Goal: Task Accomplishment & Management: Complete application form

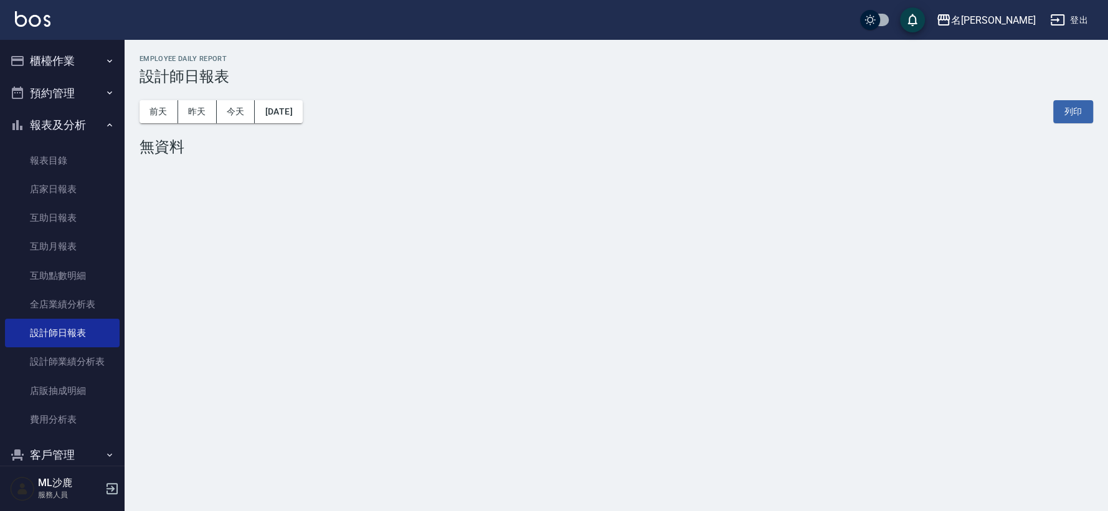
click at [64, 53] on button "櫃檯作業" at bounding box center [62, 61] width 115 height 32
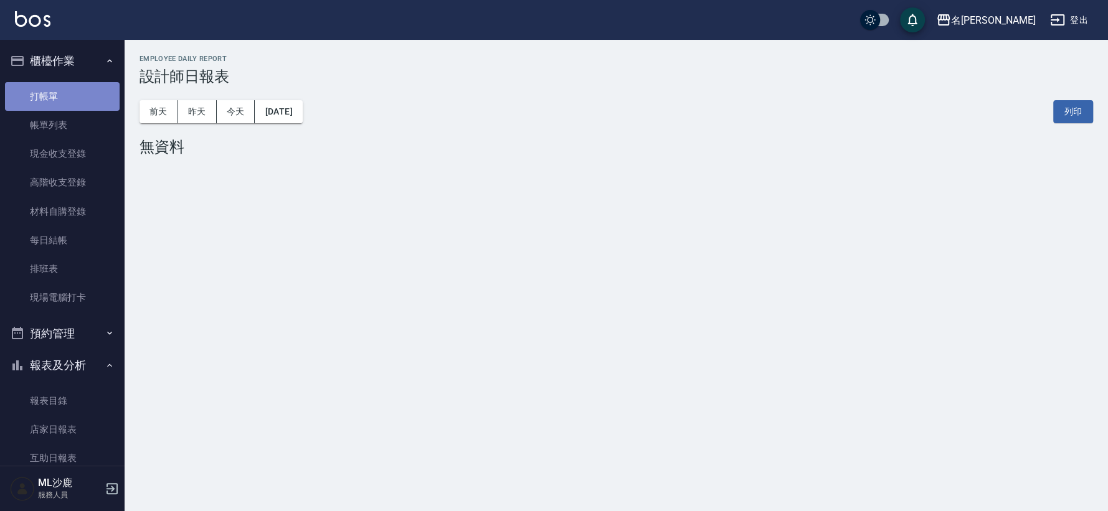
click at [70, 90] on link "打帳單" at bounding box center [62, 96] width 115 height 29
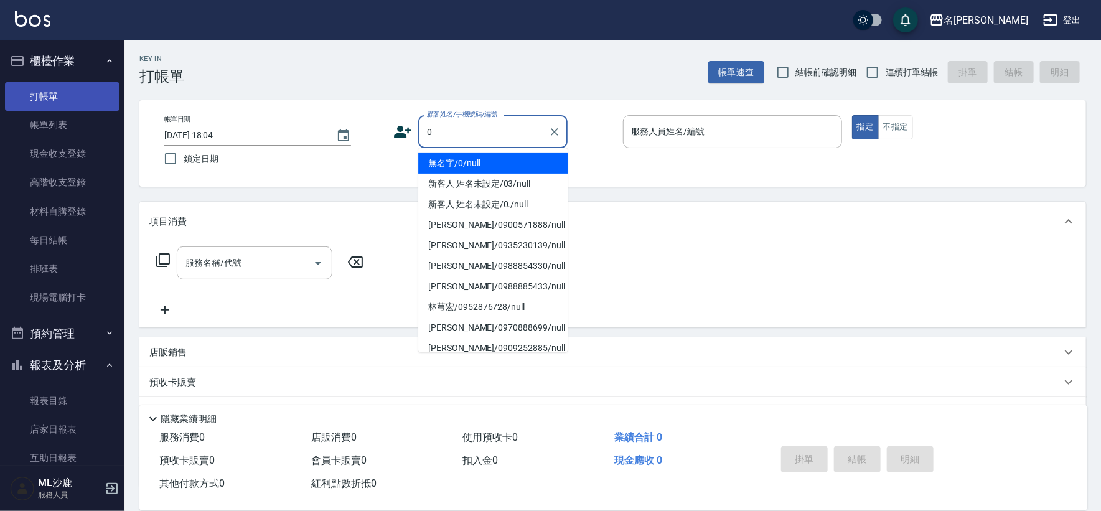
type input "無名字/0/null"
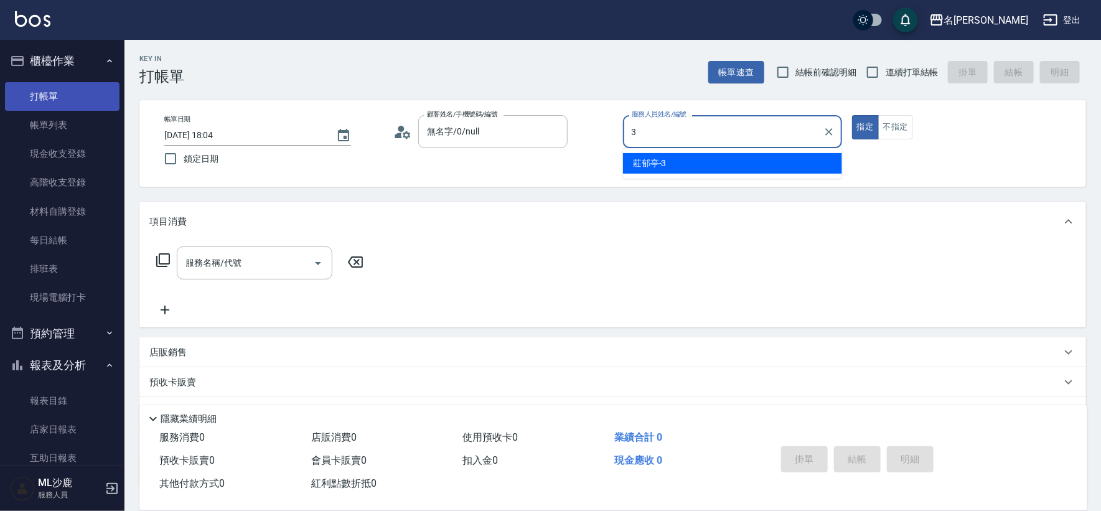
type input "[PERSON_NAME]-3"
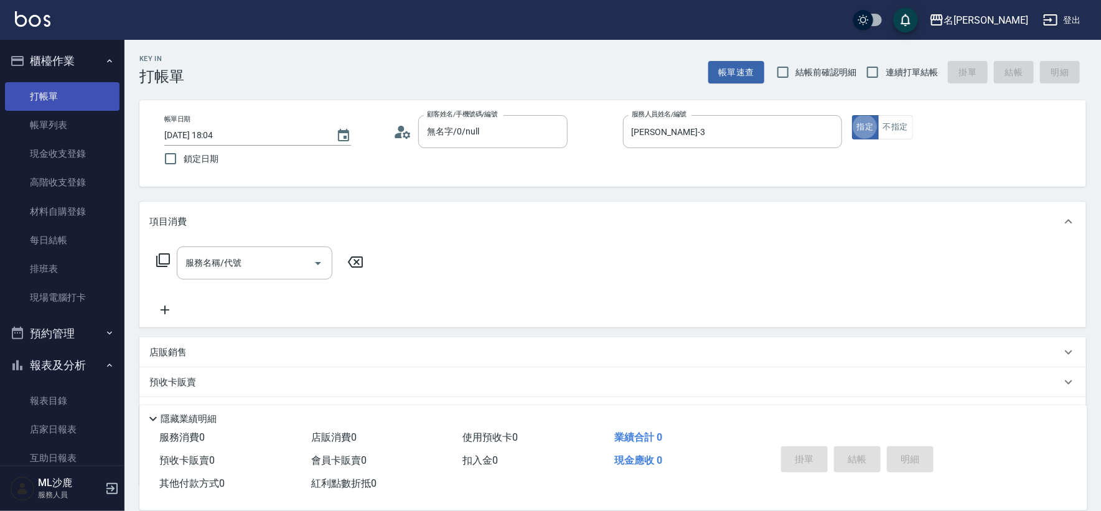
type button "true"
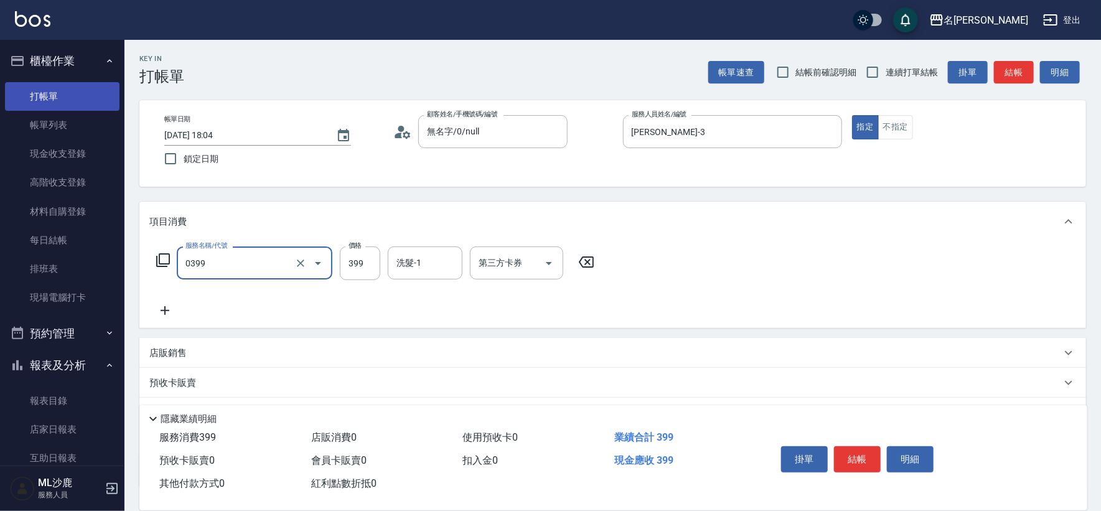
type input "海鹽399(0399)"
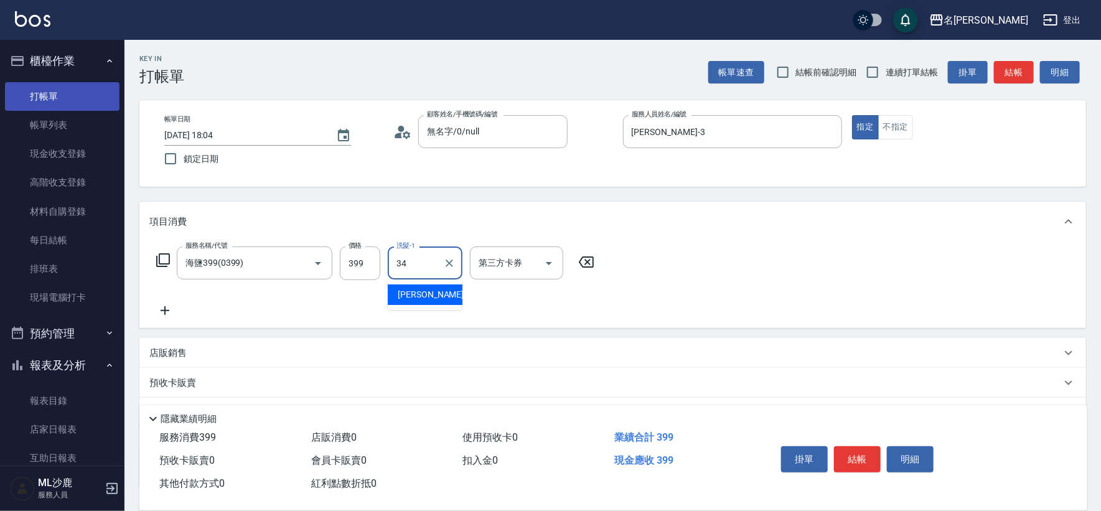
type input "[PERSON_NAME]-34"
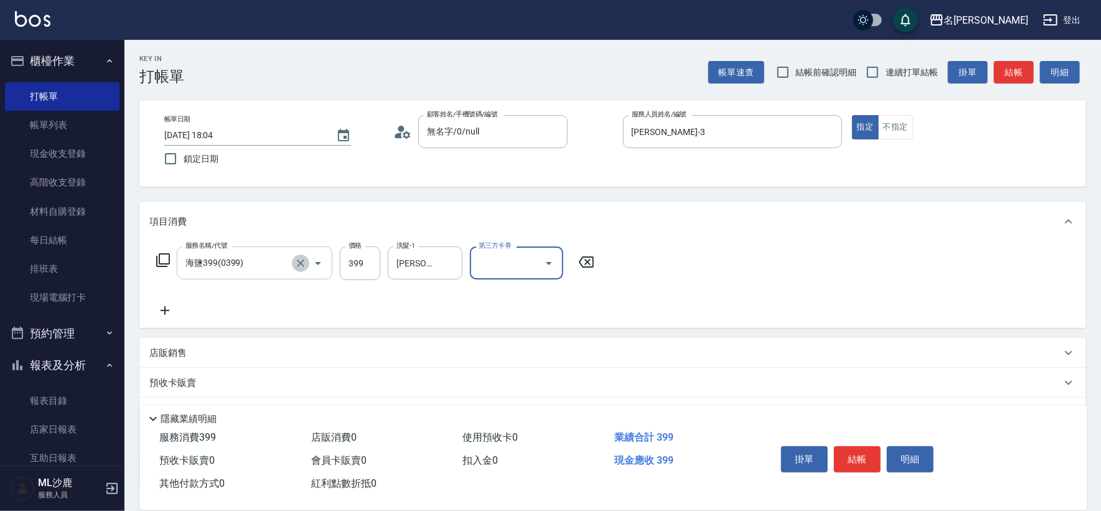
click at [303, 262] on icon "Clear" at bounding box center [301, 263] width 12 height 12
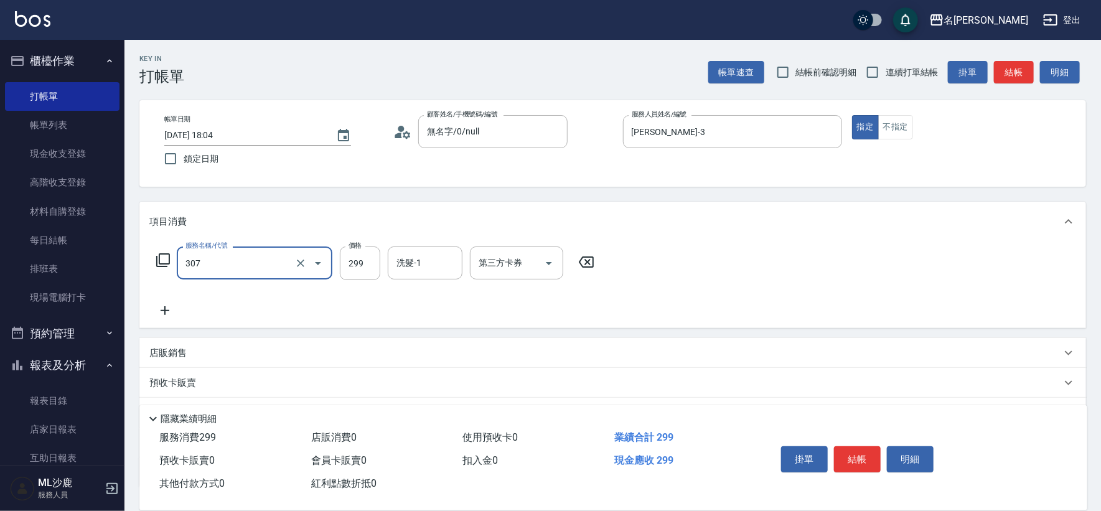
type input "剪髮(307)"
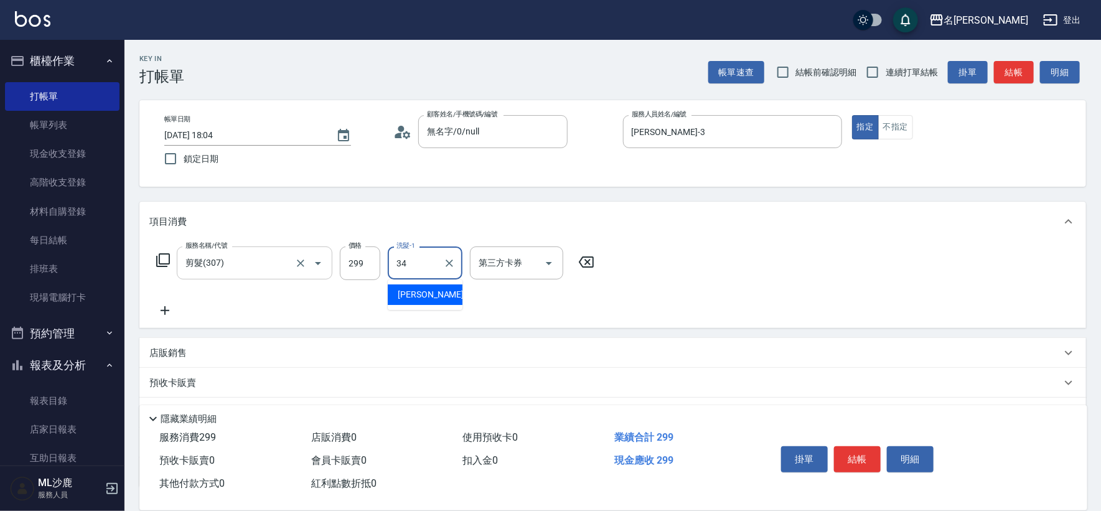
type input "[PERSON_NAME]-34"
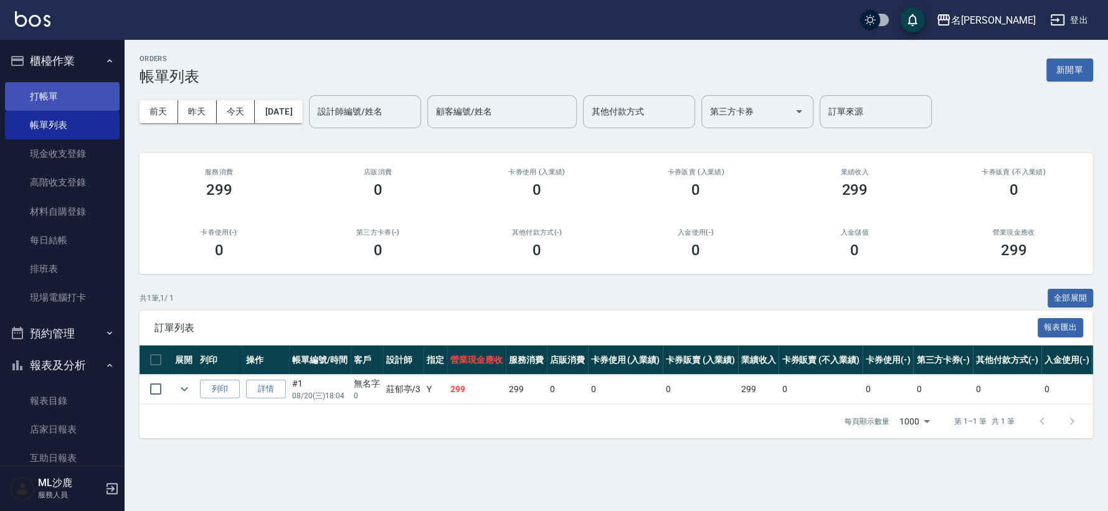
click at [70, 93] on link "打帳單" at bounding box center [62, 96] width 115 height 29
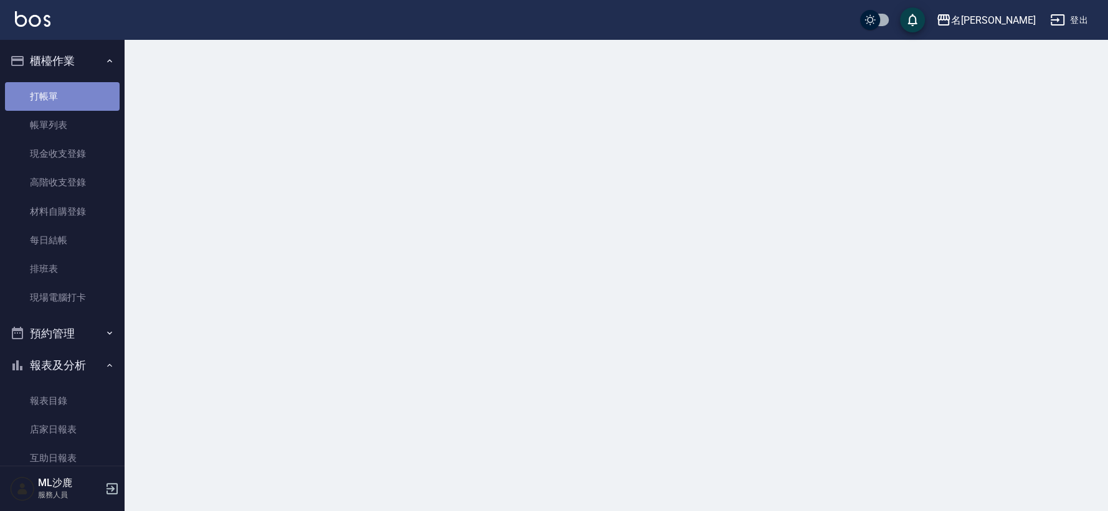
click at [70, 93] on link "打帳單" at bounding box center [62, 96] width 115 height 29
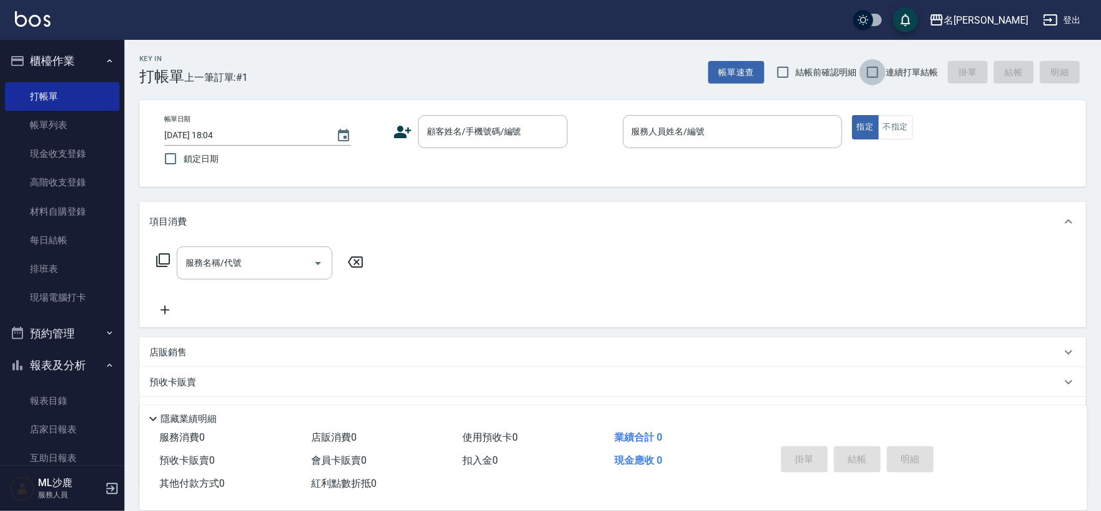
click at [876, 72] on input "連續打單結帳" at bounding box center [873, 72] width 26 height 26
checkbox input "true"
click at [530, 135] on input "顧客姓名/手機號碼/編號" at bounding box center [484, 132] width 120 height 22
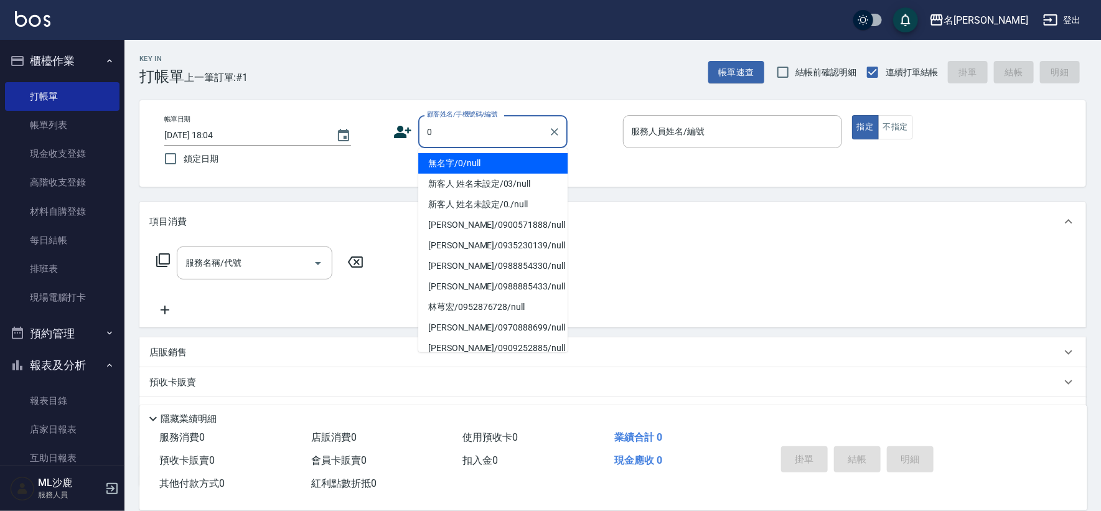
type input "無名字/0/null"
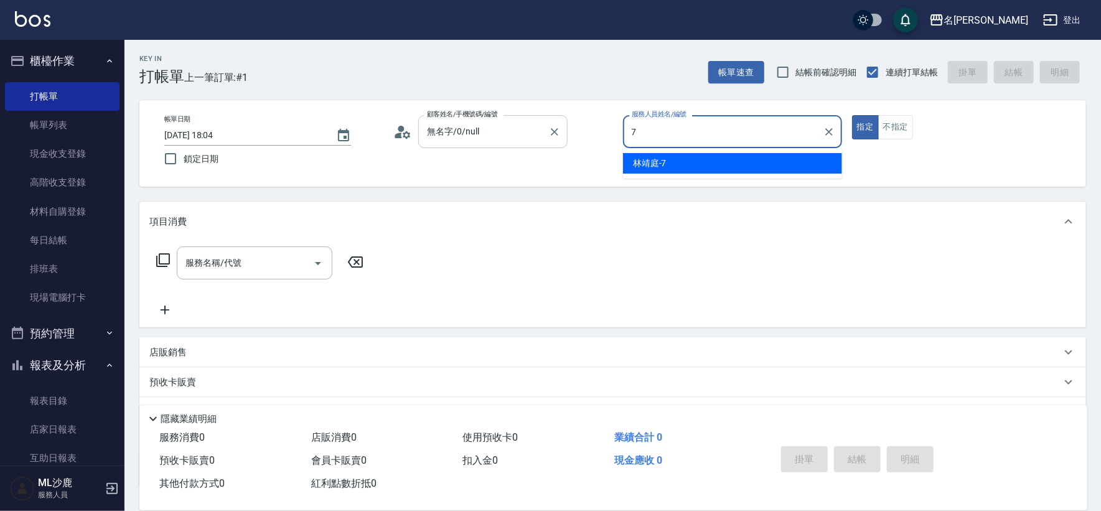
type input "[PERSON_NAME]-7"
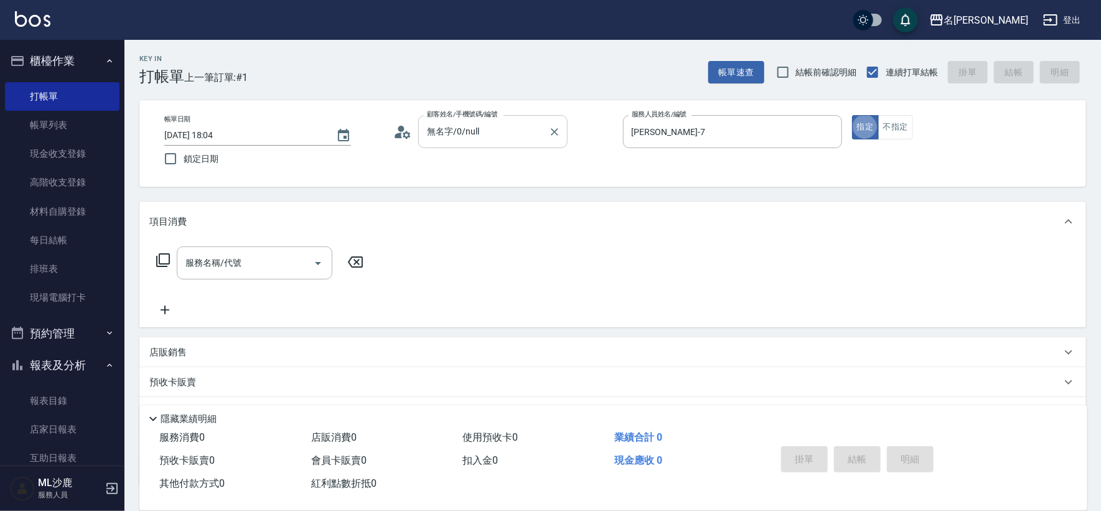
type button "true"
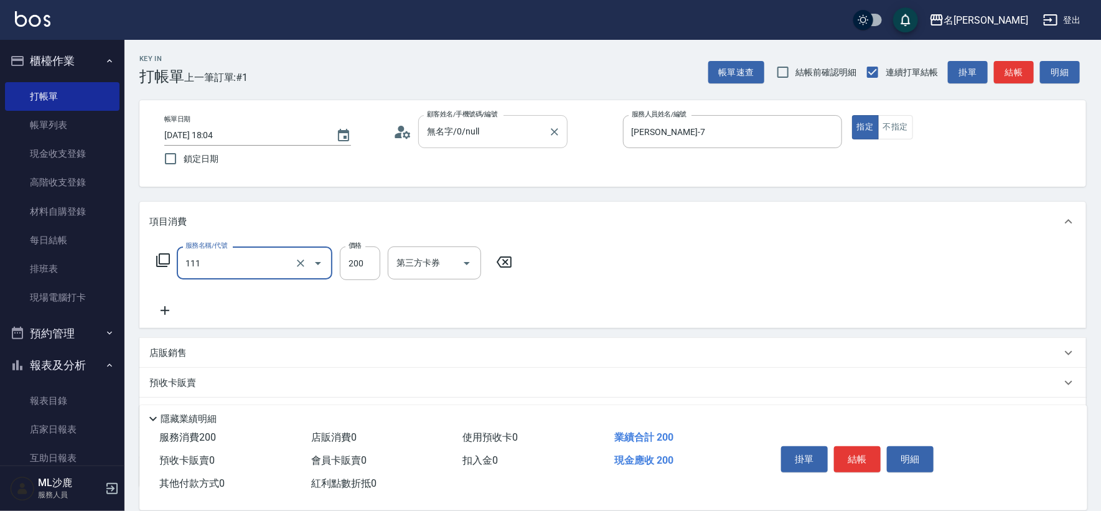
type input "200(111)"
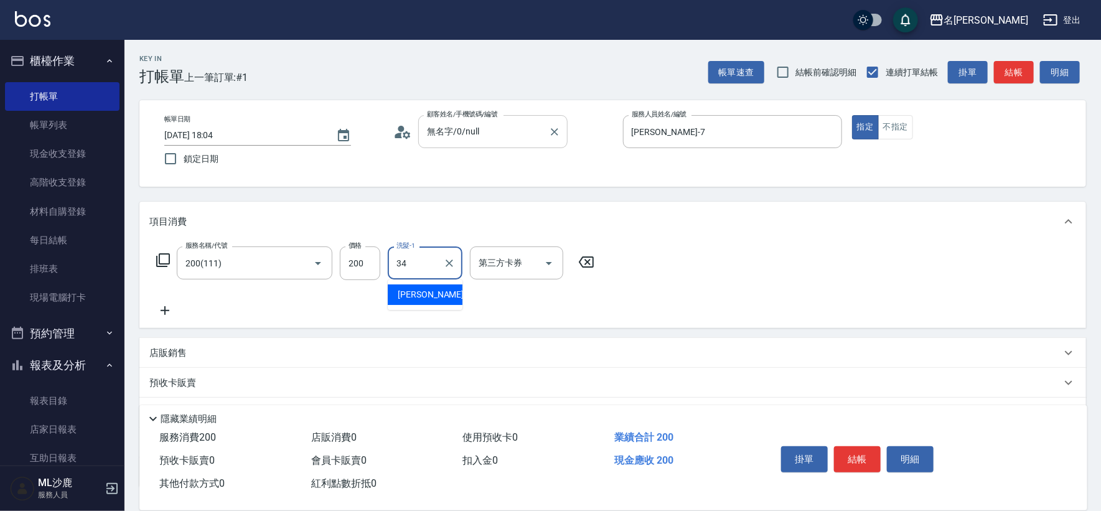
type input "[PERSON_NAME]-34"
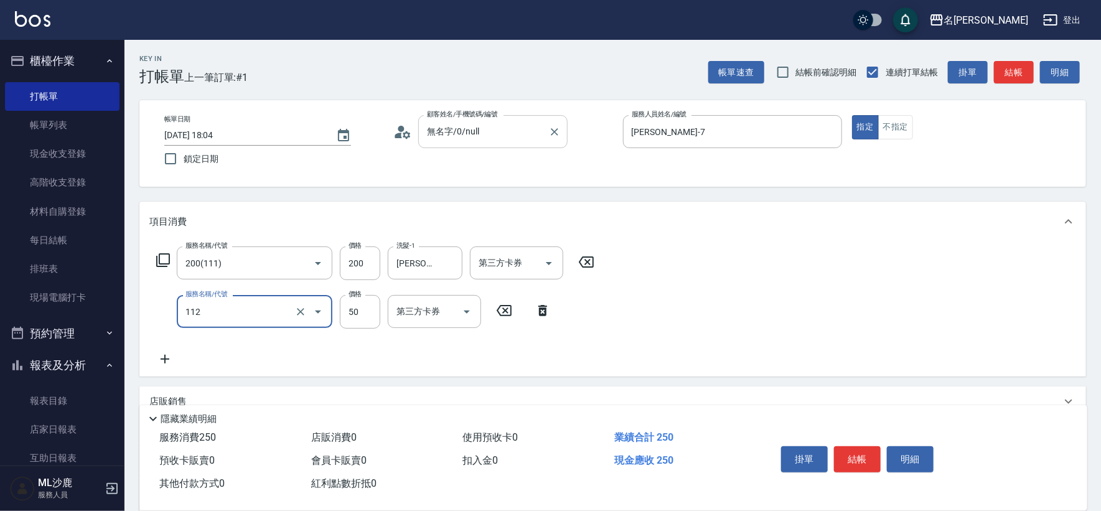
type input "精油50(112)"
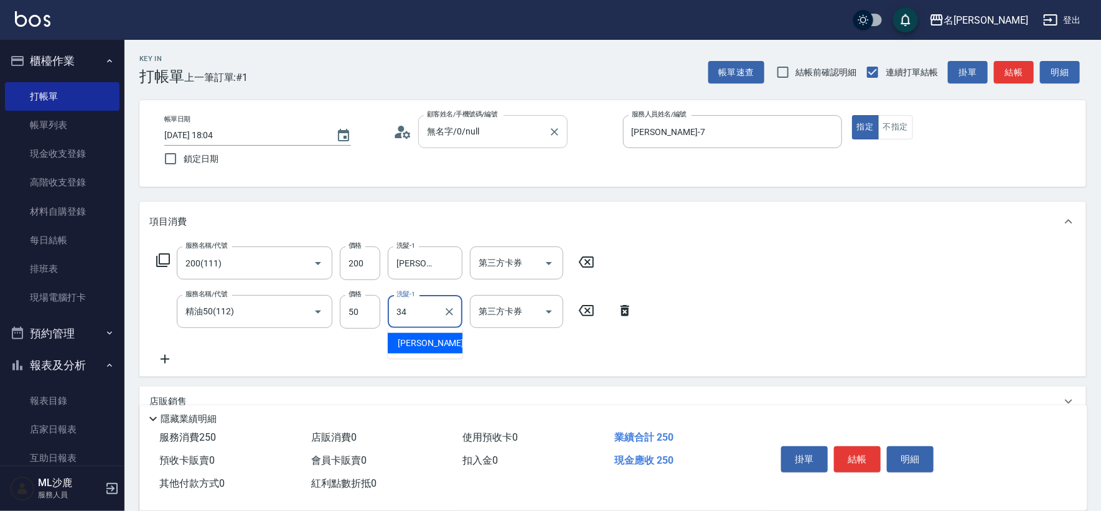
type input "[PERSON_NAME]-34"
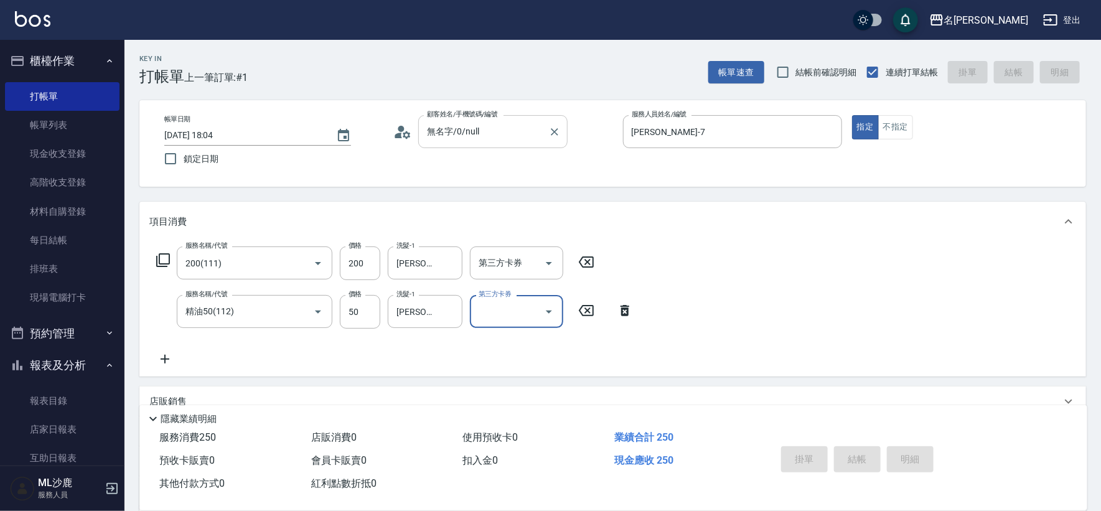
type input "[DATE] 18:05"
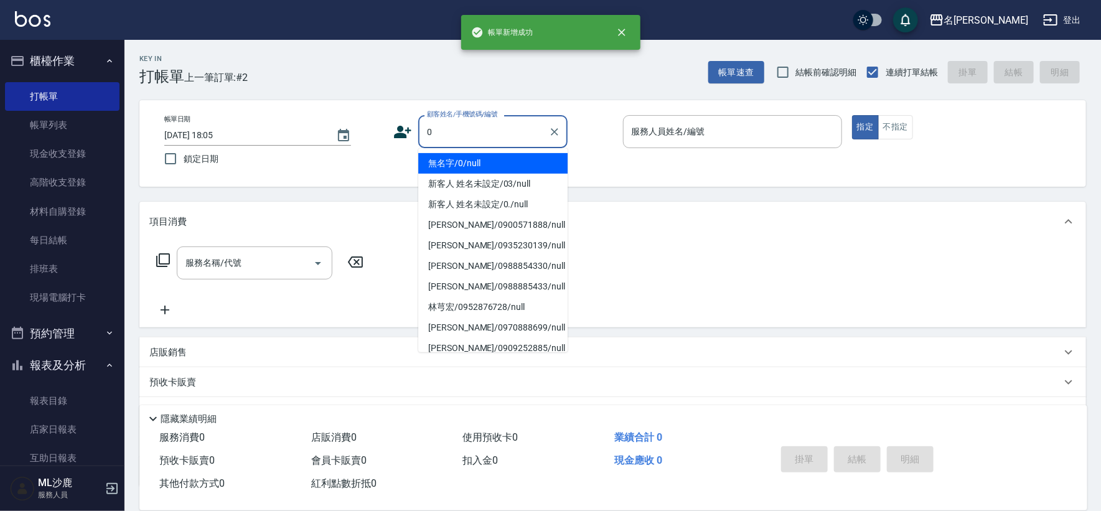
type input "無名字/0/null"
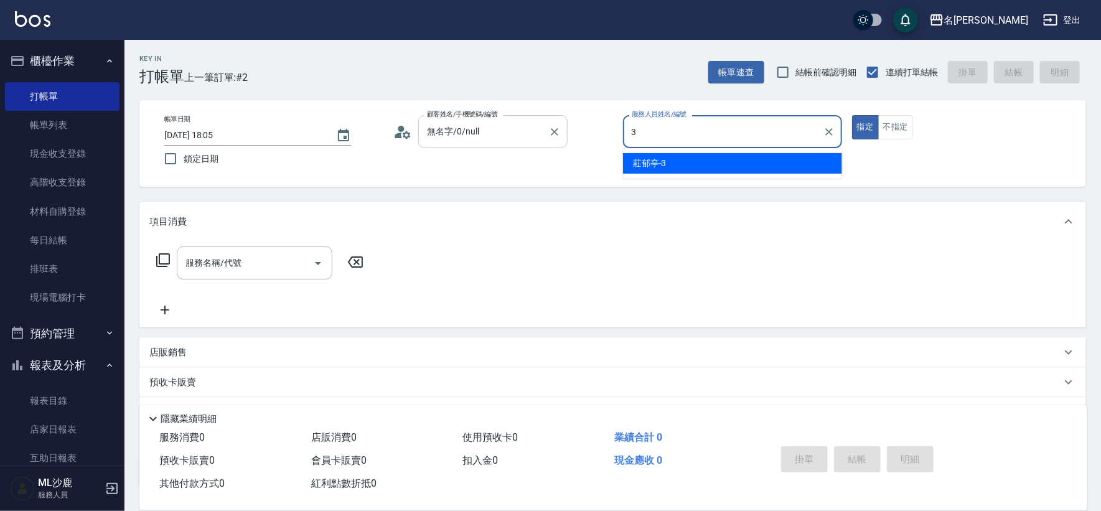
type input "[PERSON_NAME]-3"
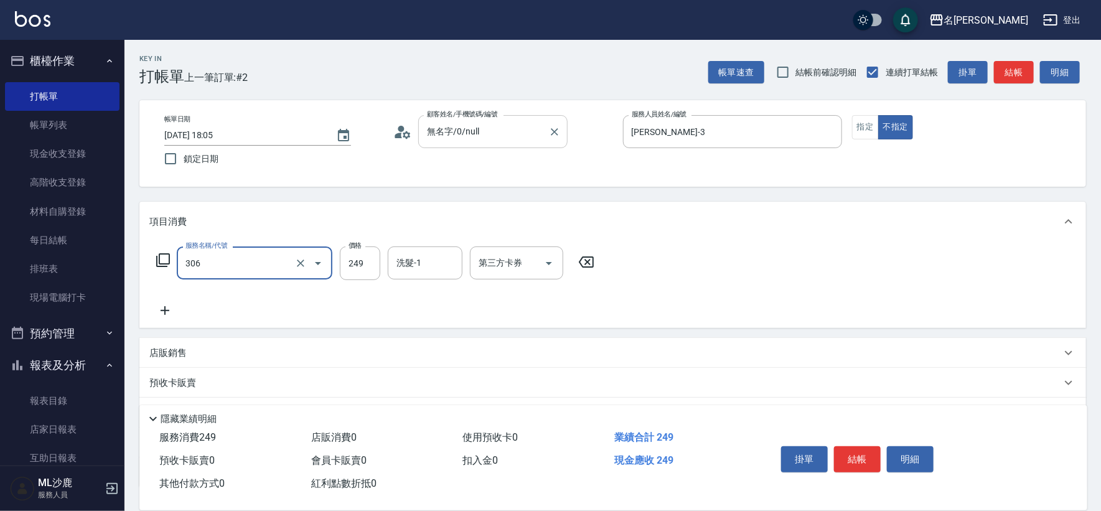
type input "剪髮(306)"
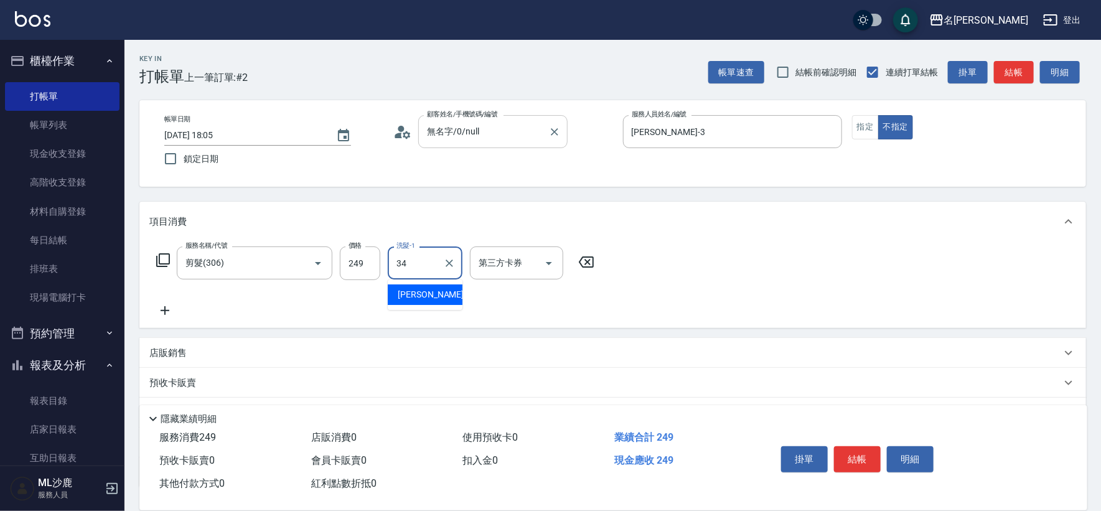
type input "[PERSON_NAME]-34"
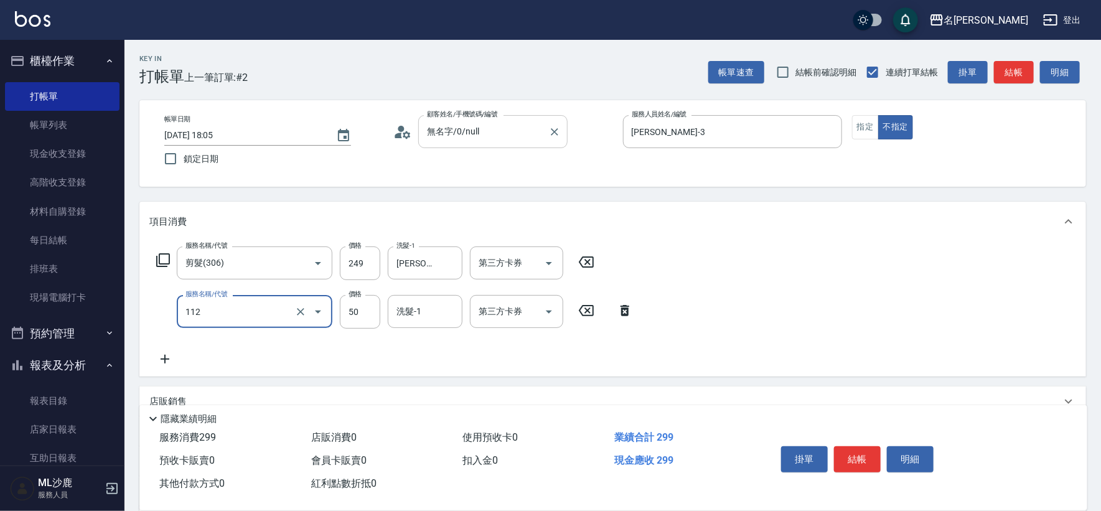
type input "精油50(112)"
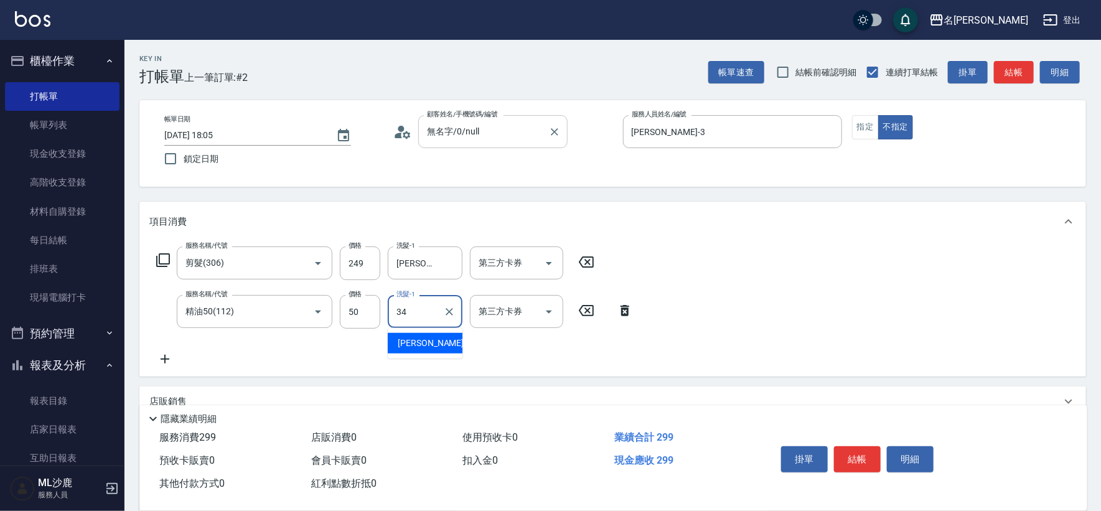
type input "[PERSON_NAME]-34"
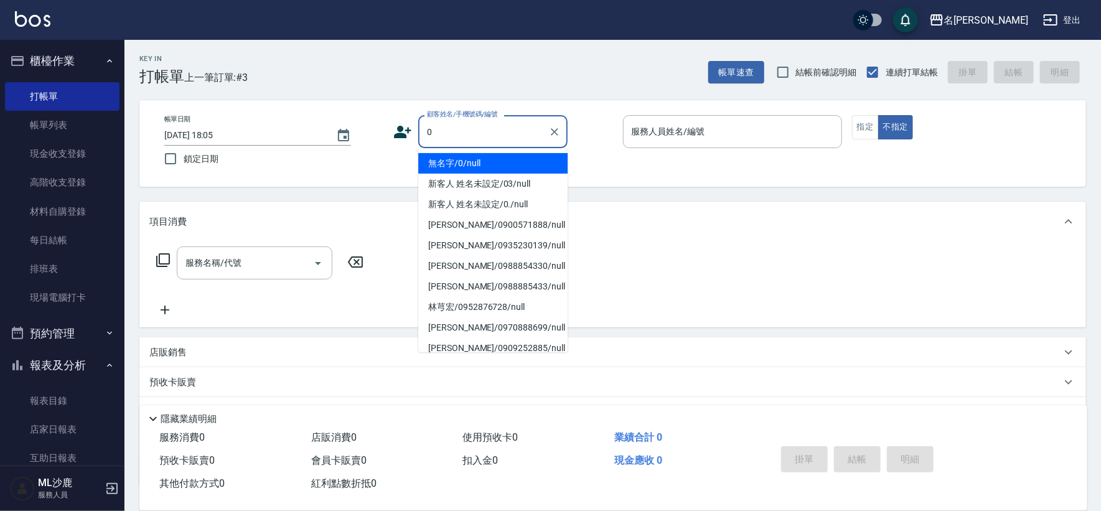
type input "無名字/0/null"
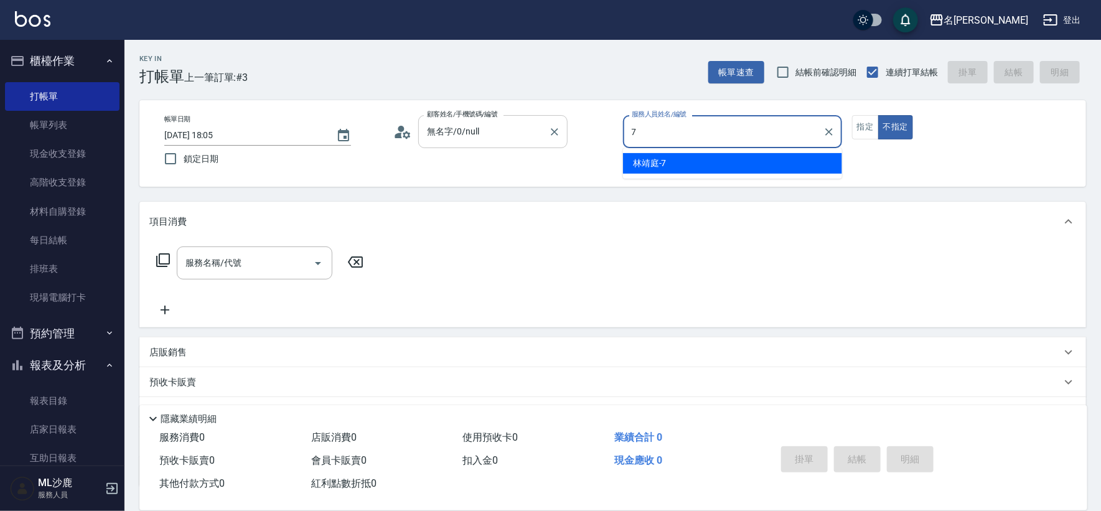
type input "[PERSON_NAME]-7"
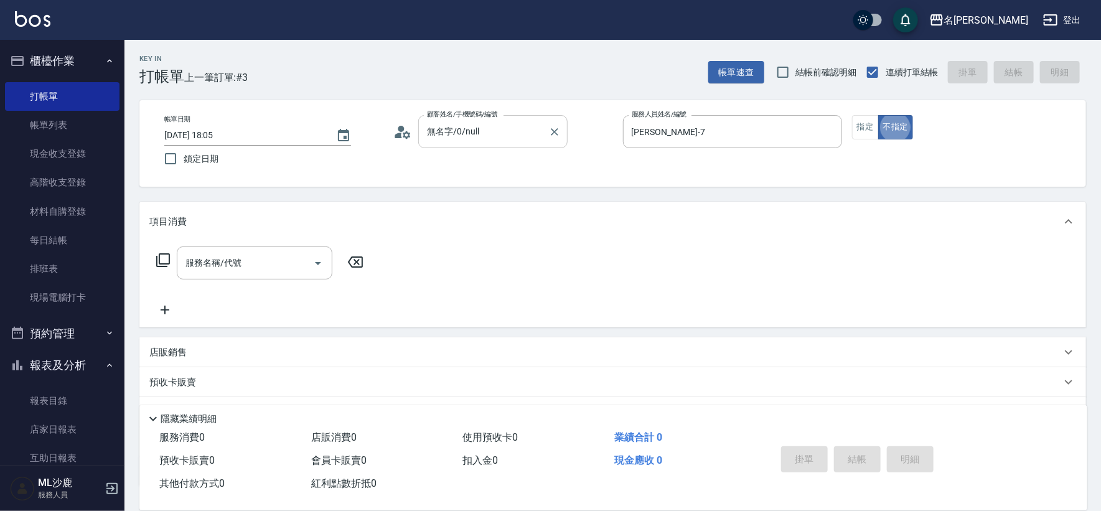
type button "false"
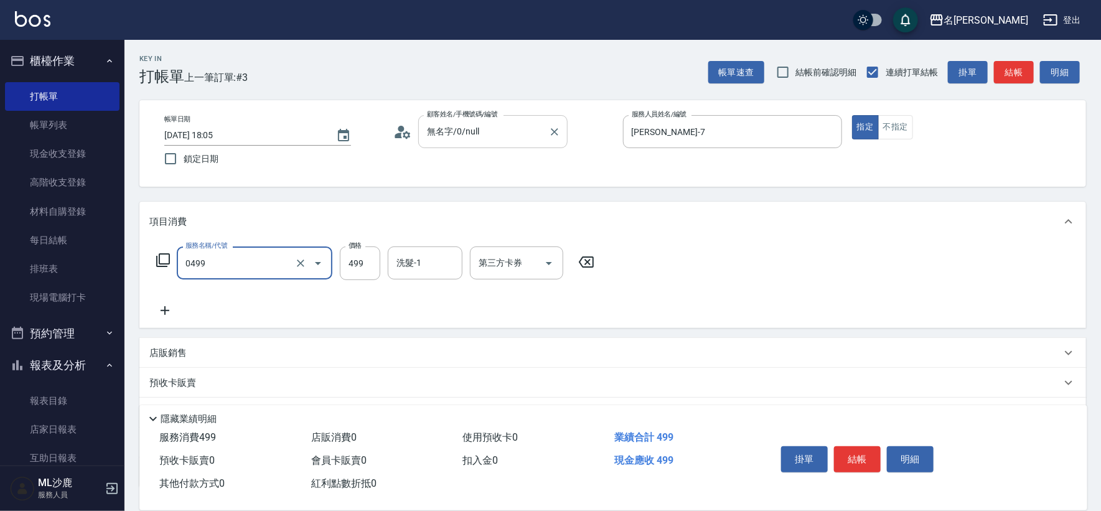
type input "[PERSON_NAME]499(0499)"
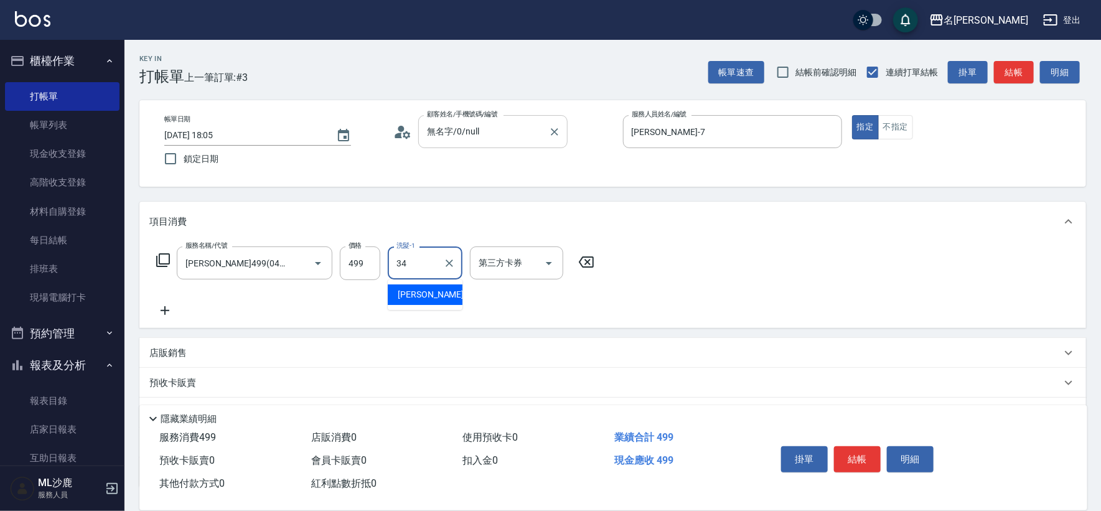
type input "[PERSON_NAME]-34"
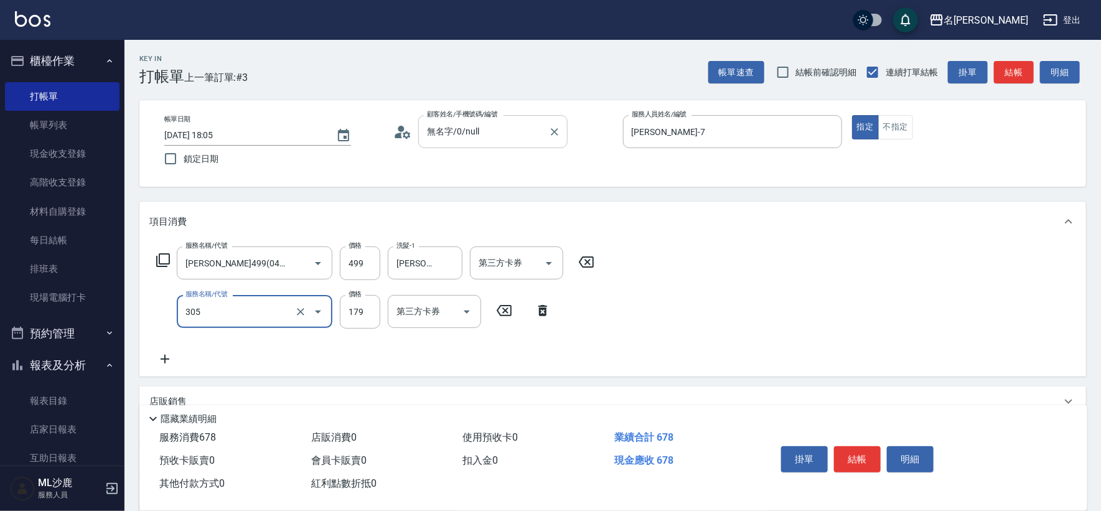
type input "剪髮(305)"
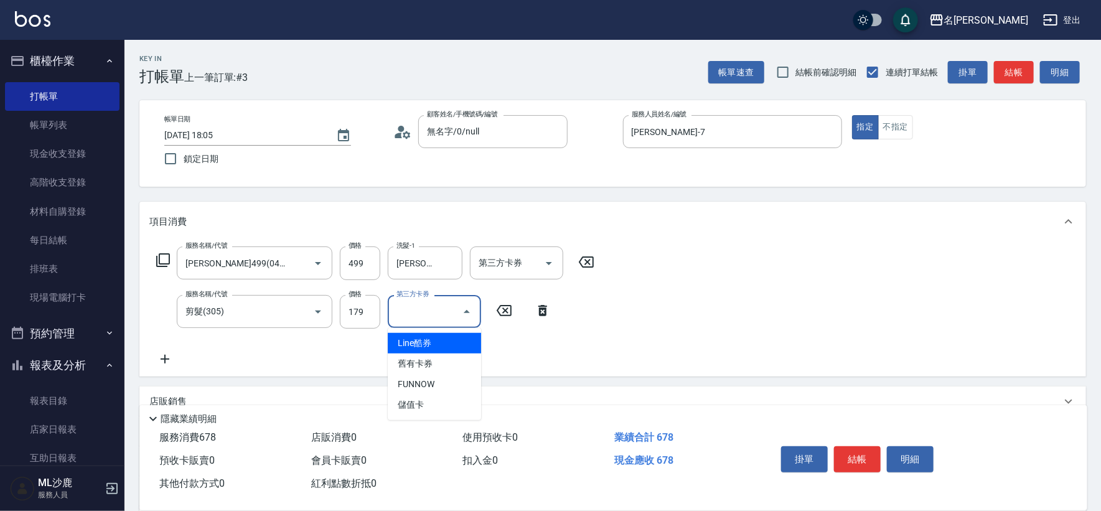
click at [689, 233] on div "項目消費" at bounding box center [612, 222] width 947 height 40
click at [687, 234] on div "項目消費" at bounding box center [612, 222] width 947 height 40
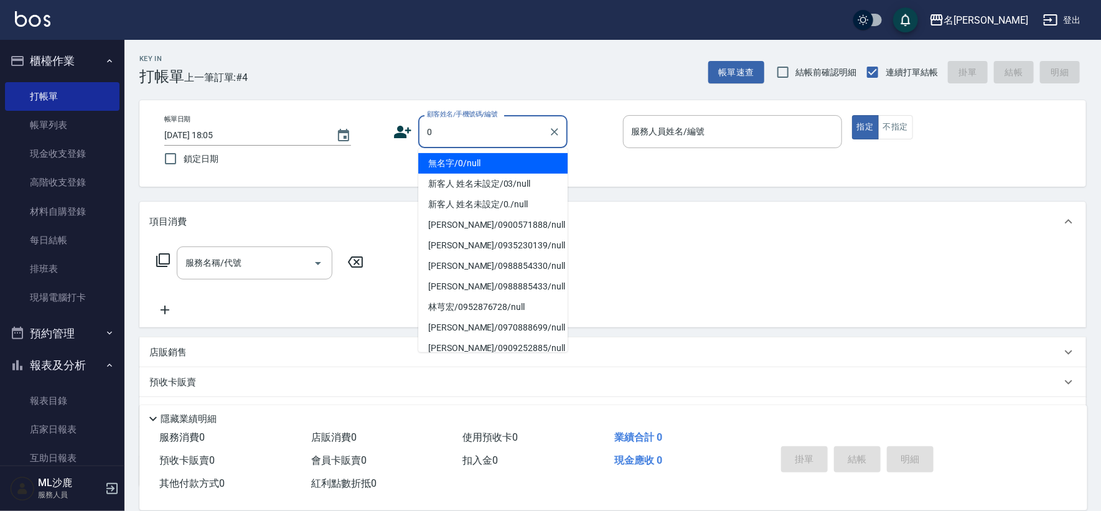
type input "無名字/0/null"
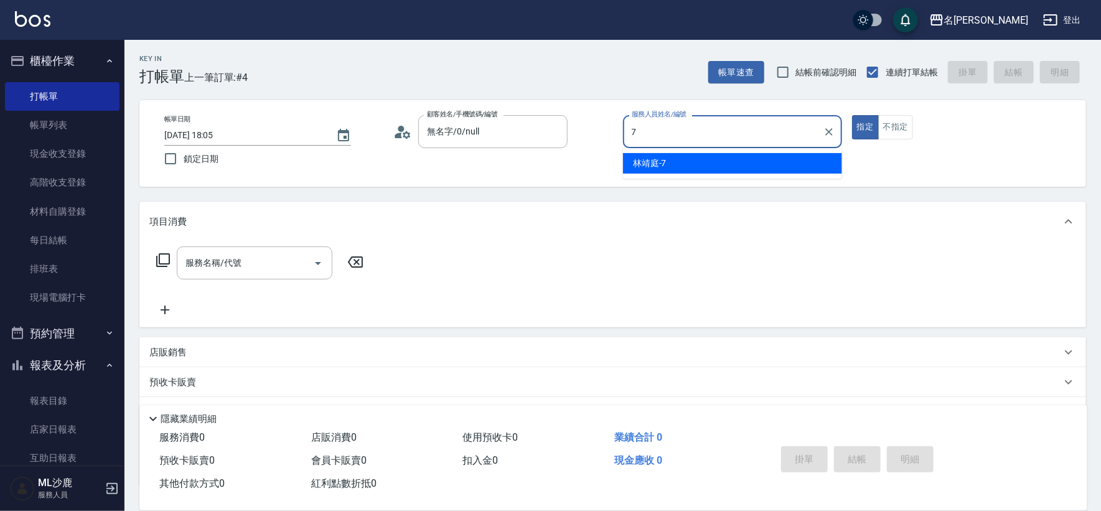
type input "[PERSON_NAME]-7"
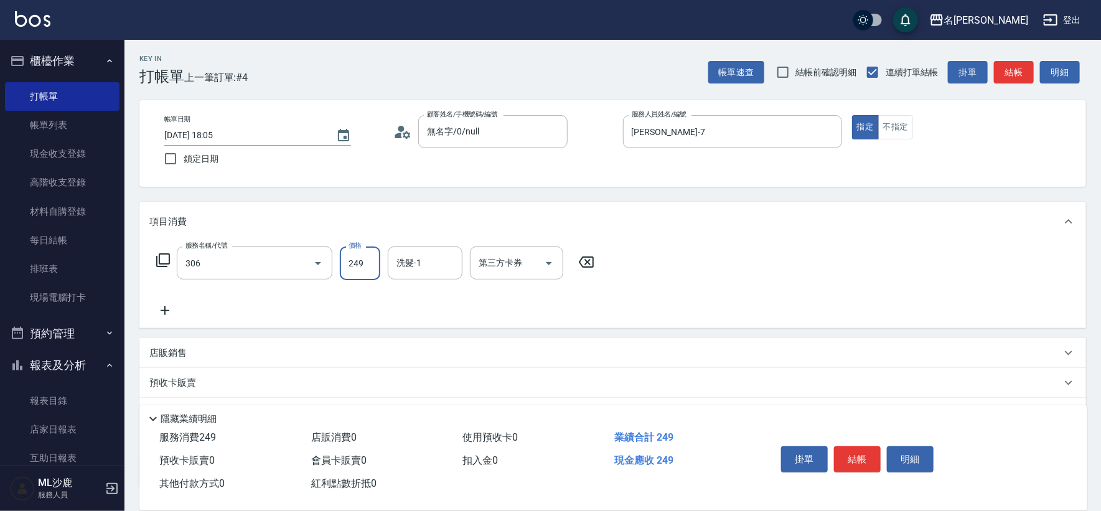
type input "剪髮(306)"
type input "[PERSON_NAME]-34"
click at [907, 132] on button "不指定" at bounding box center [896, 127] width 35 height 24
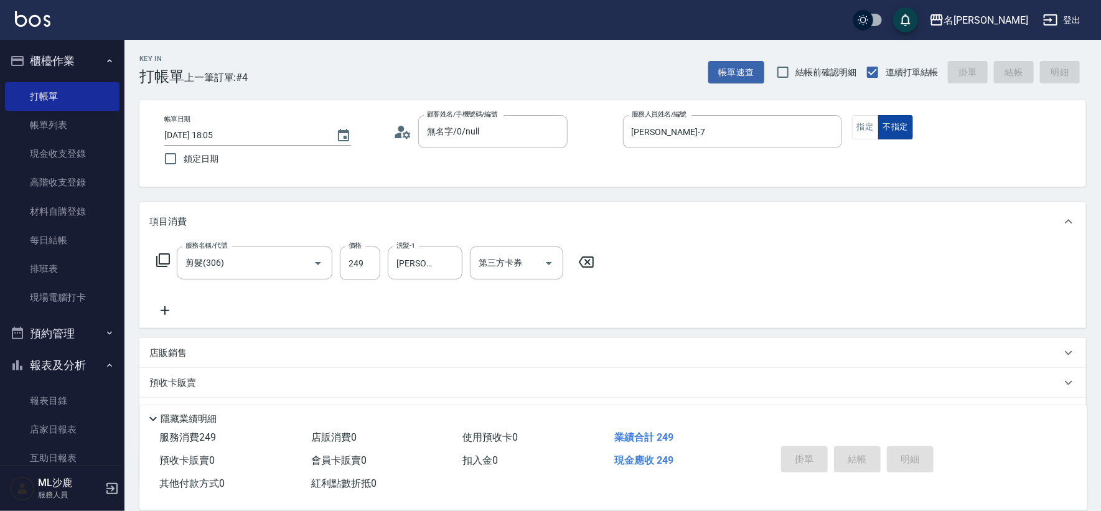
type input "[DATE] 18:06"
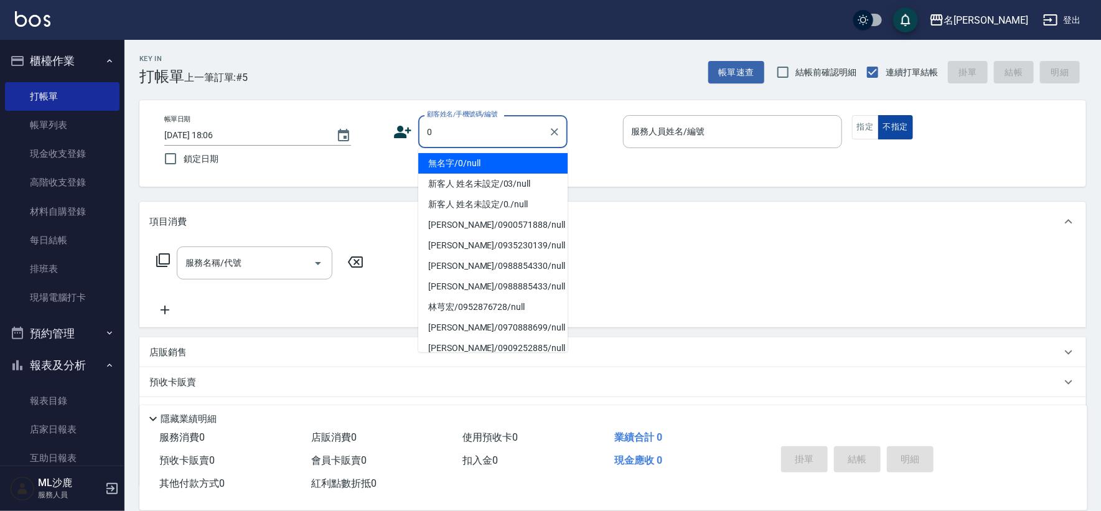
type input "無名字/0/null"
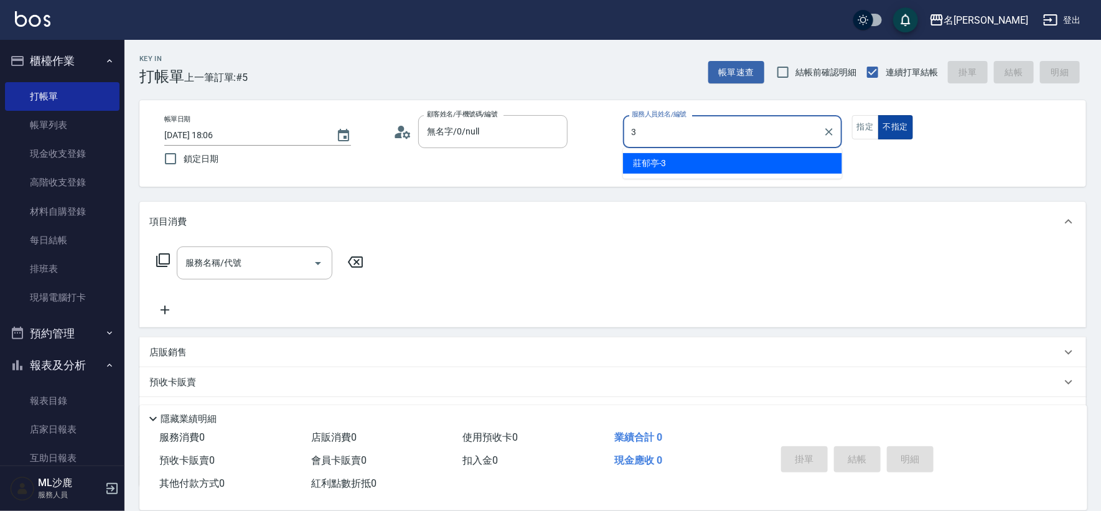
type input "[PERSON_NAME]-3"
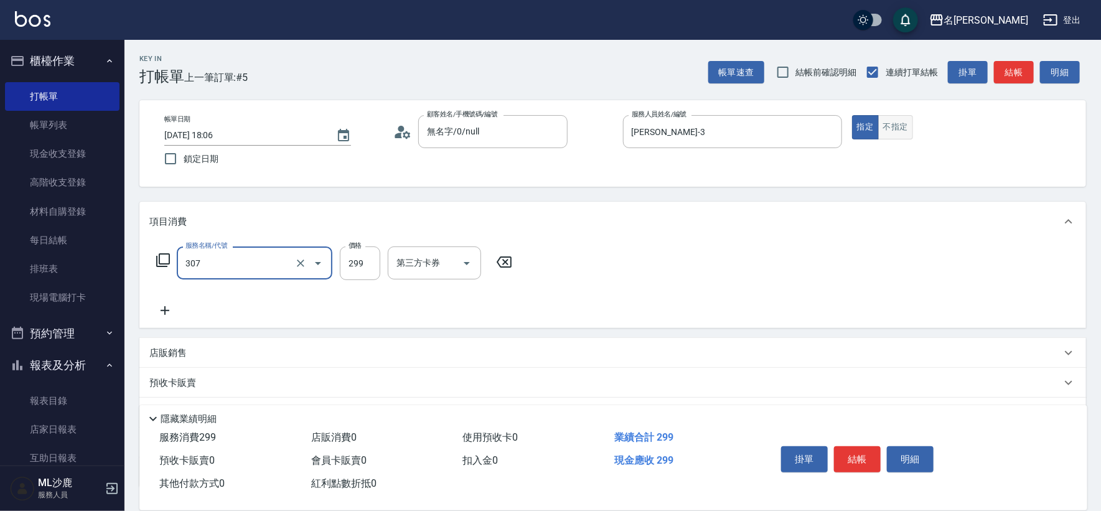
type input "剪髮(307)"
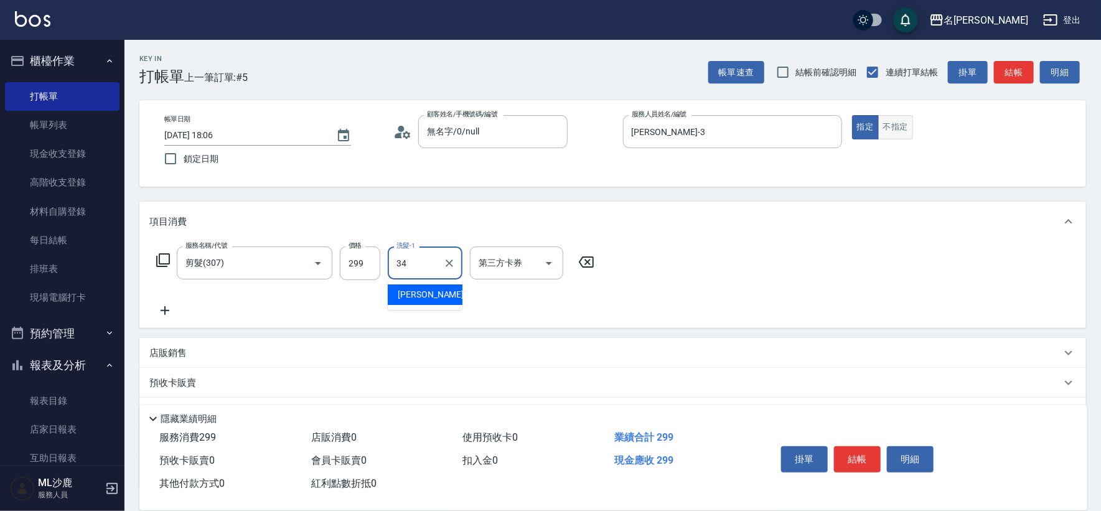
type input "[PERSON_NAME]-34"
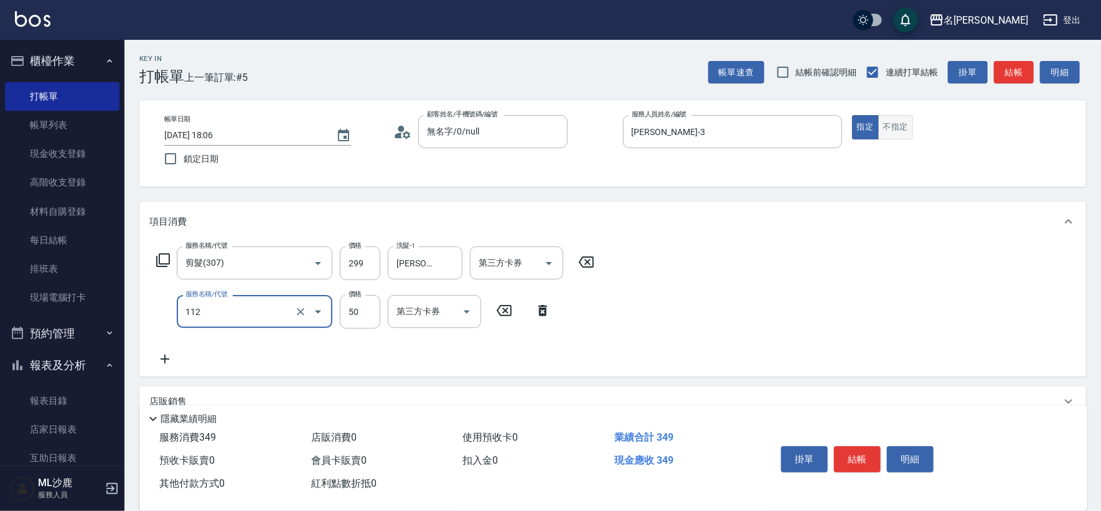
type input "精油50(112)"
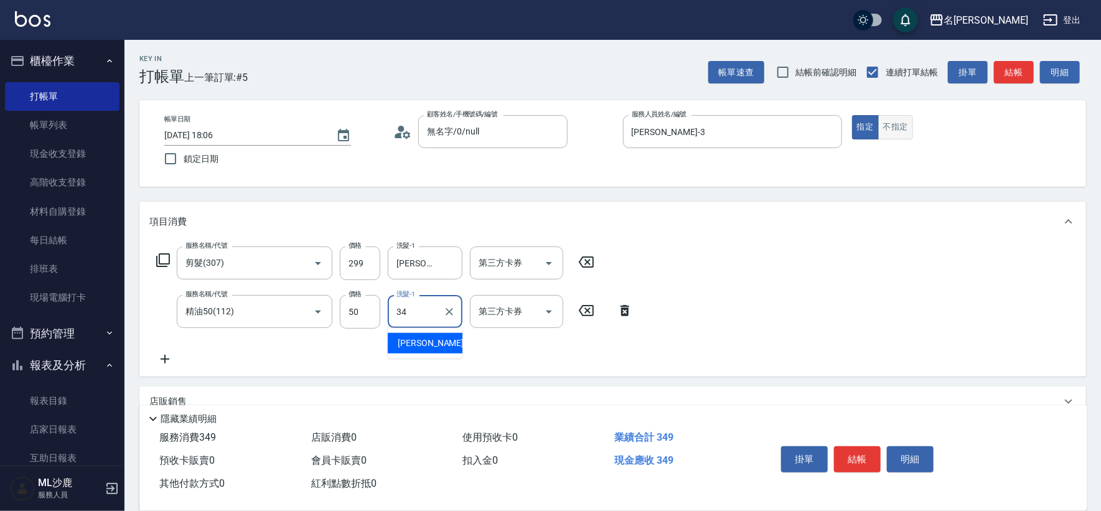
type input "[PERSON_NAME]-34"
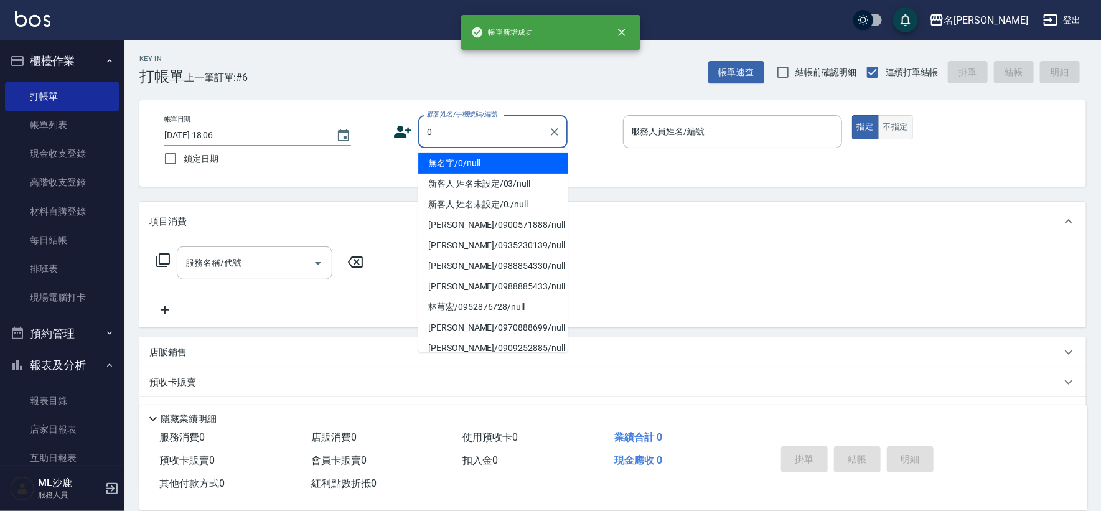
type input "無名字/0/null"
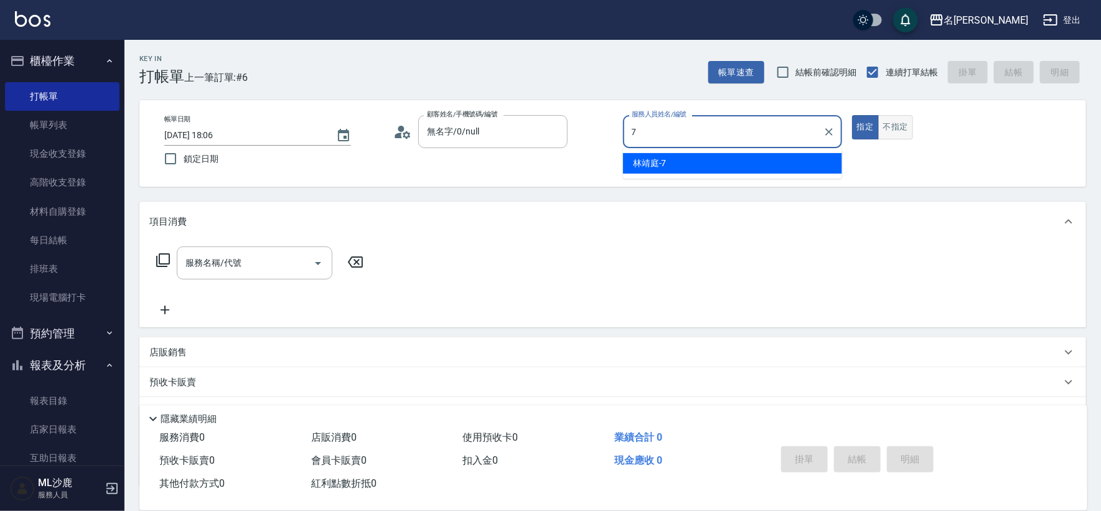
type input "[PERSON_NAME]-7"
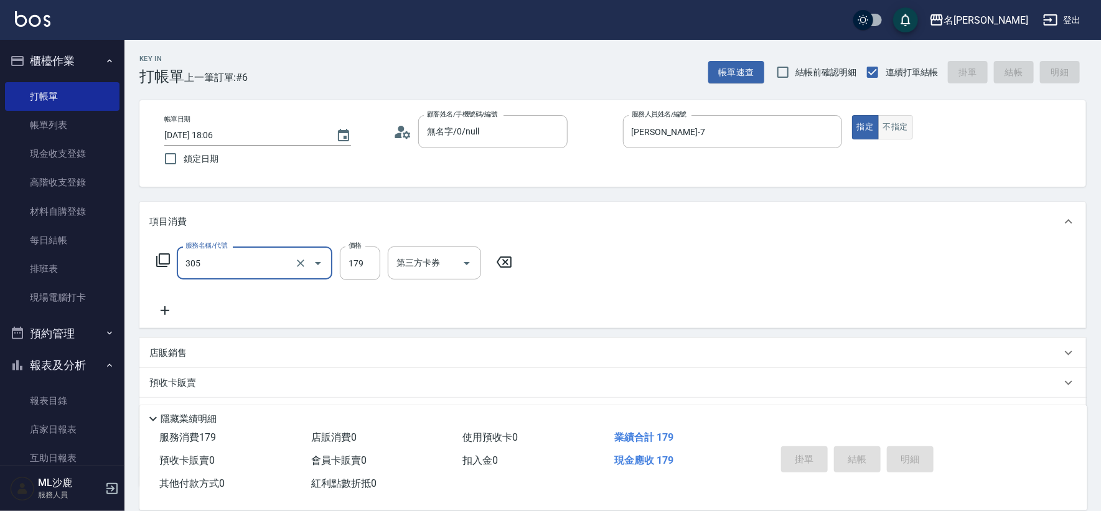
type input "305"
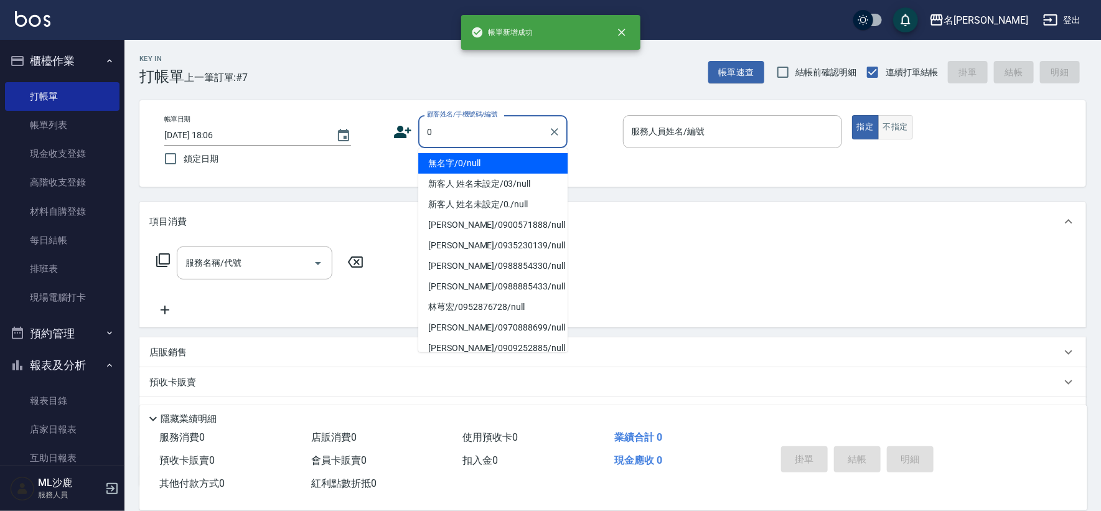
type input "無名字/0/null"
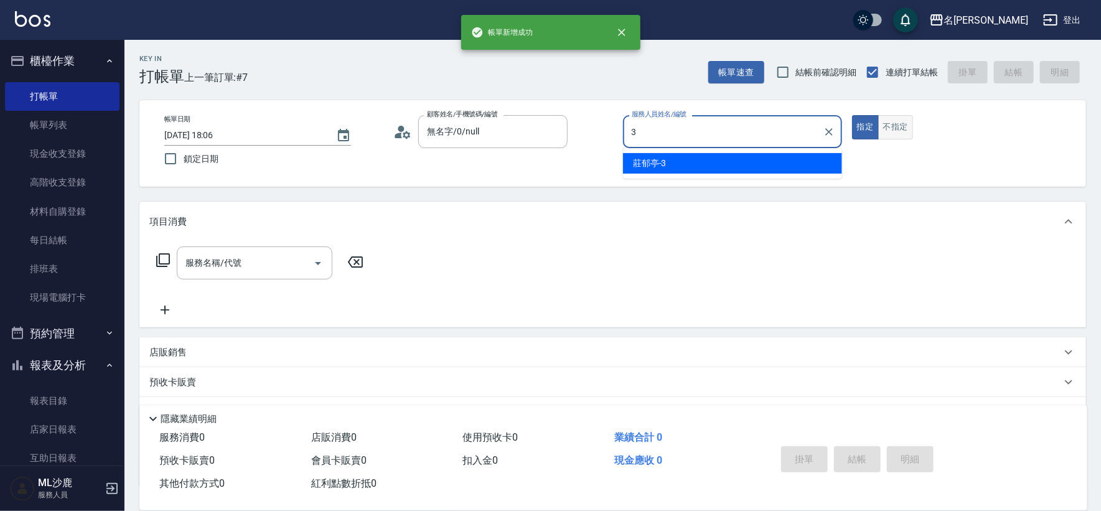
type input "[PERSON_NAME]-3"
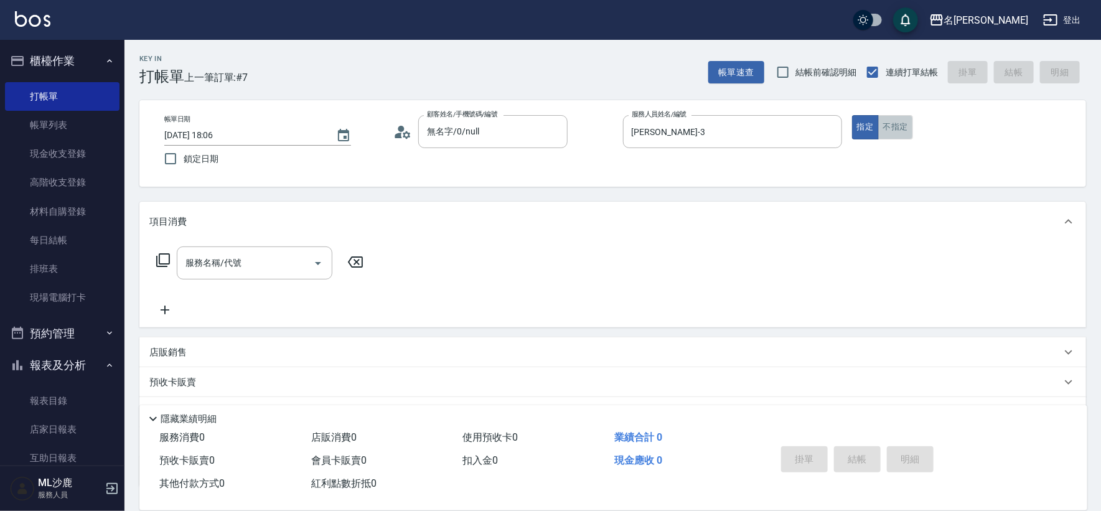
click at [906, 131] on button "不指定" at bounding box center [896, 127] width 35 height 24
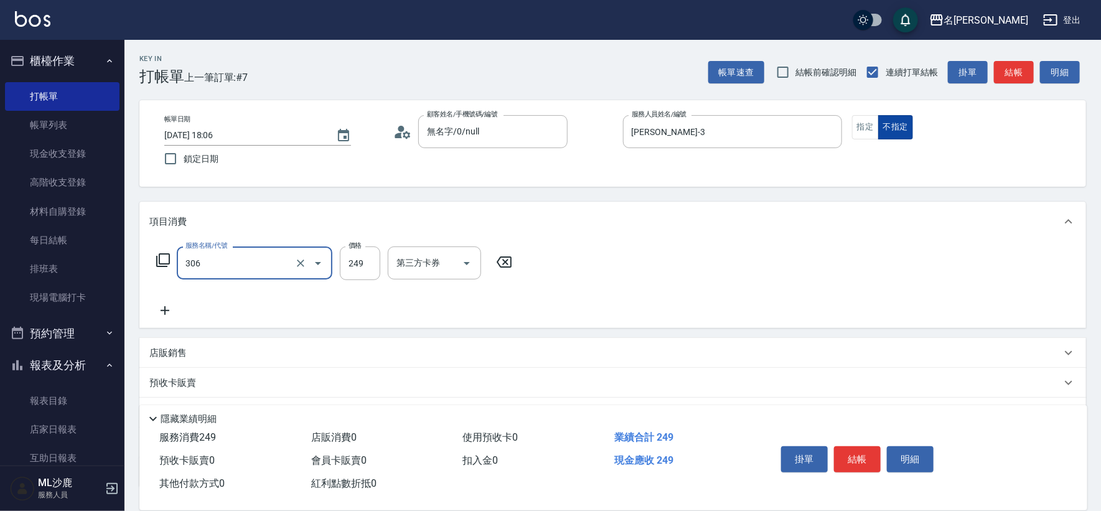
type input "剪髮(306)"
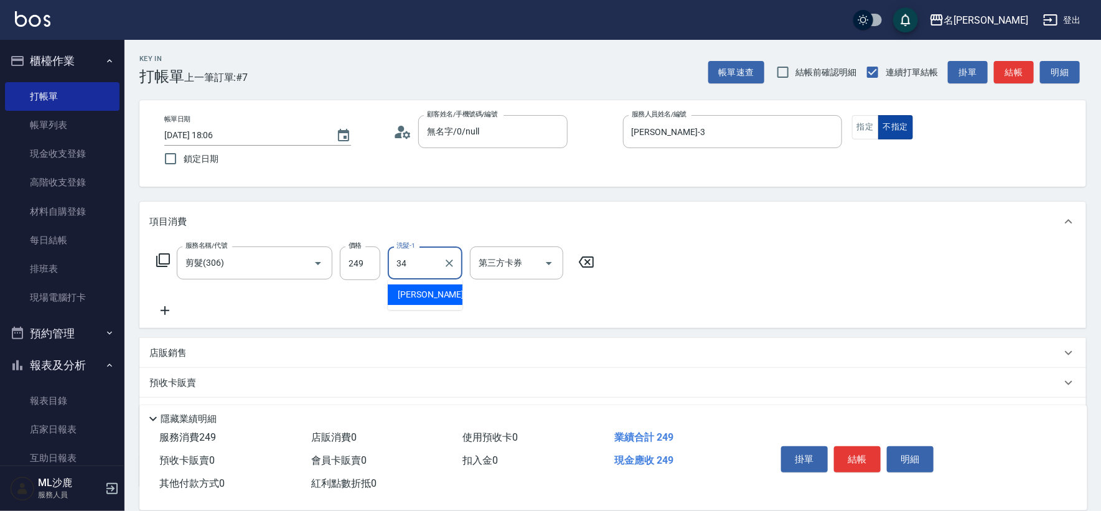
type input "[PERSON_NAME]-34"
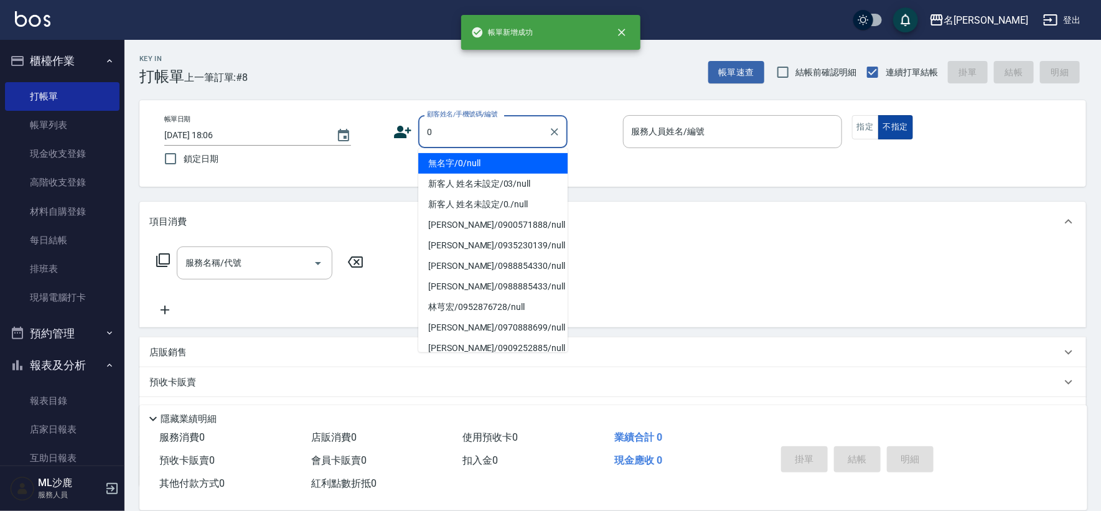
type input "無名字/0/null"
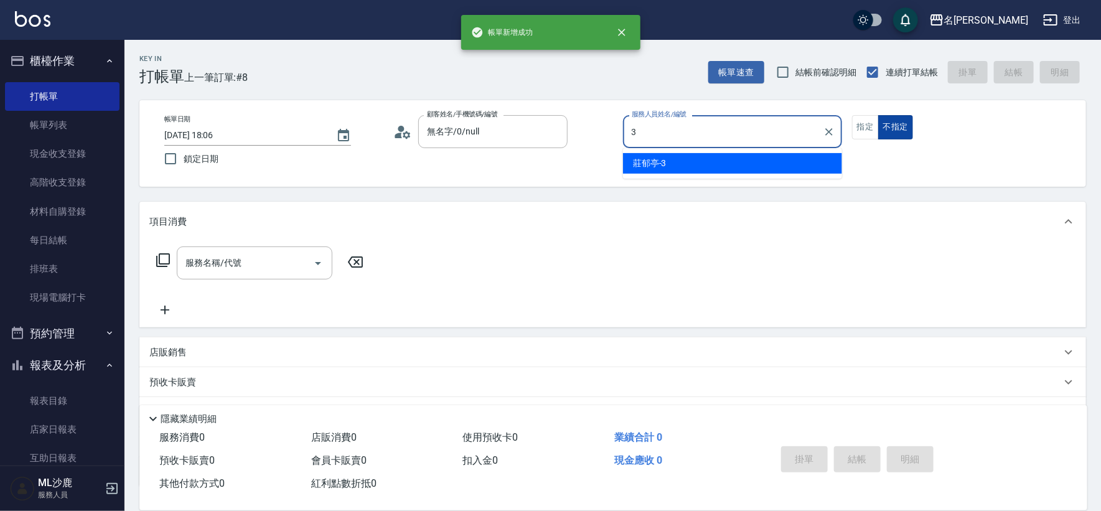
type input "[PERSON_NAME]-3"
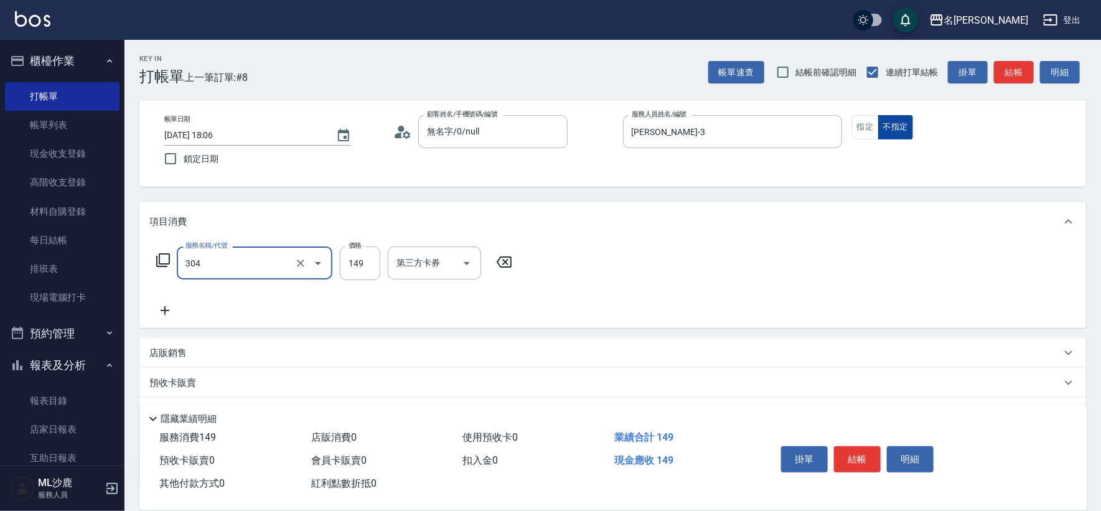
type input "剪髮(304)"
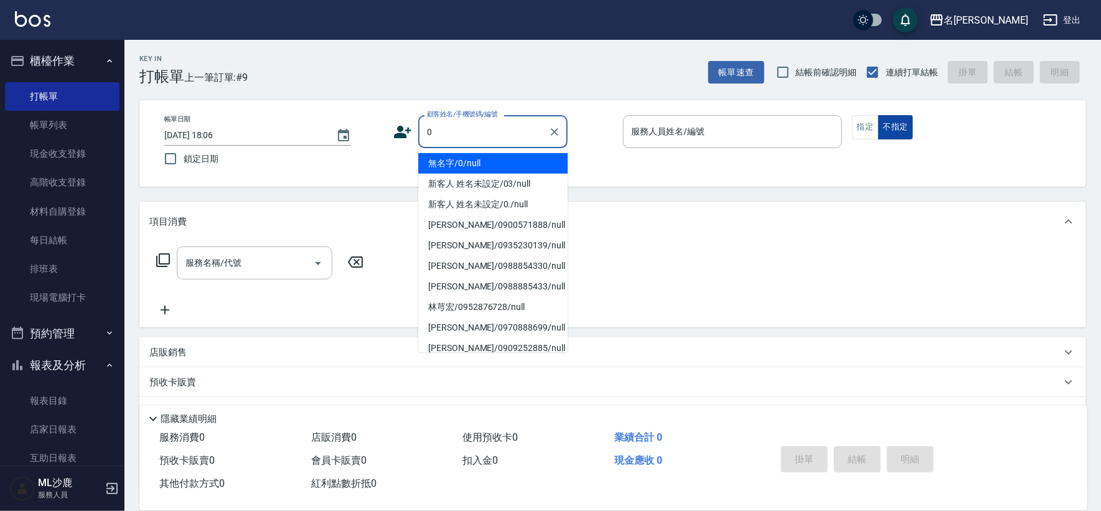
type input "無名字/0/null"
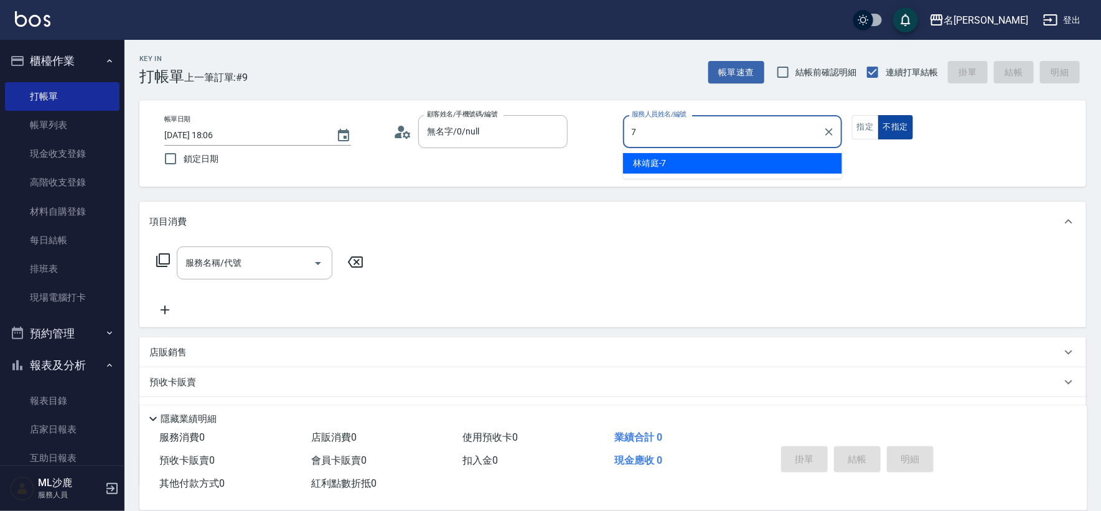
type input "[PERSON_NAME]-7"
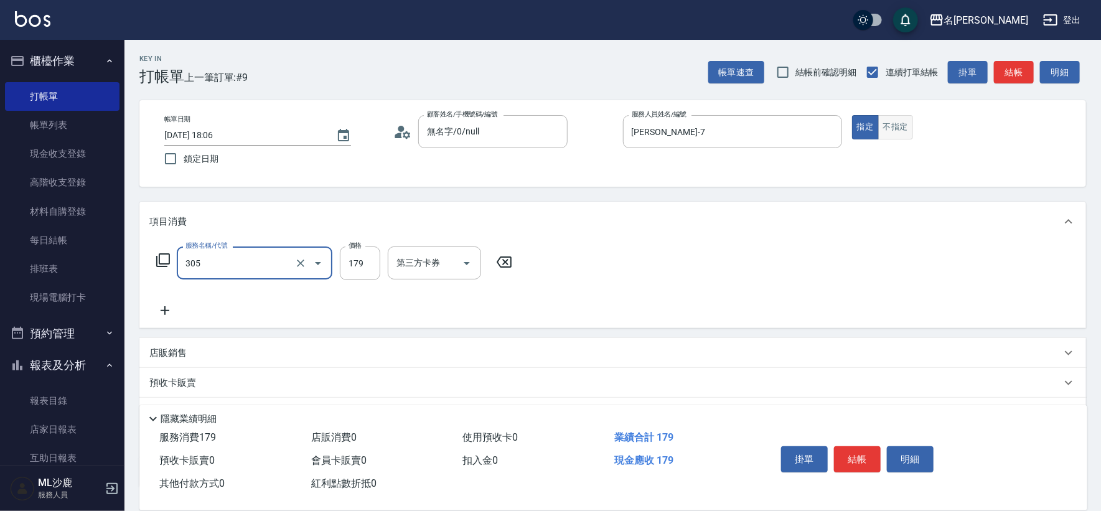
type input "剪髮(305)"
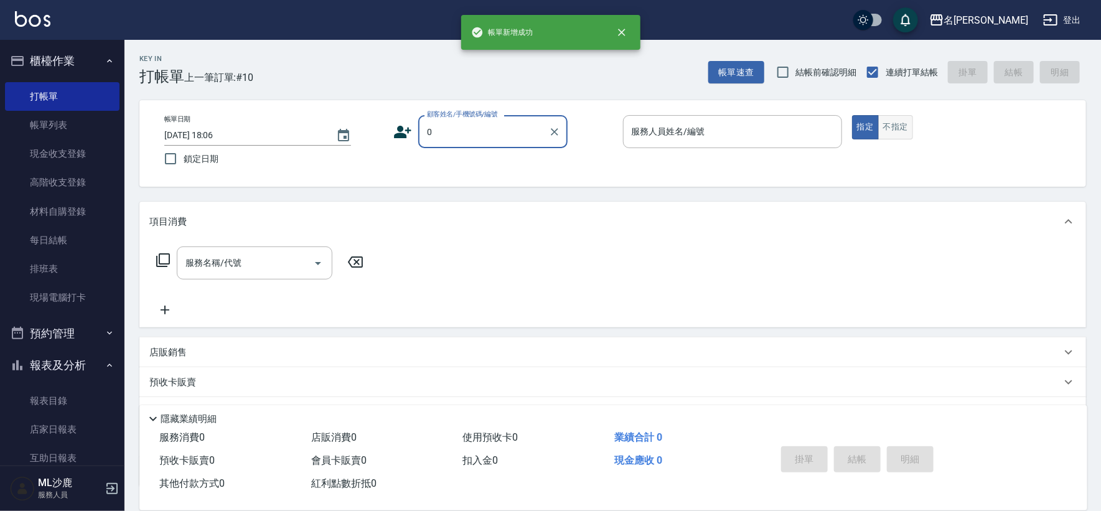
type input "無名字/0/null"
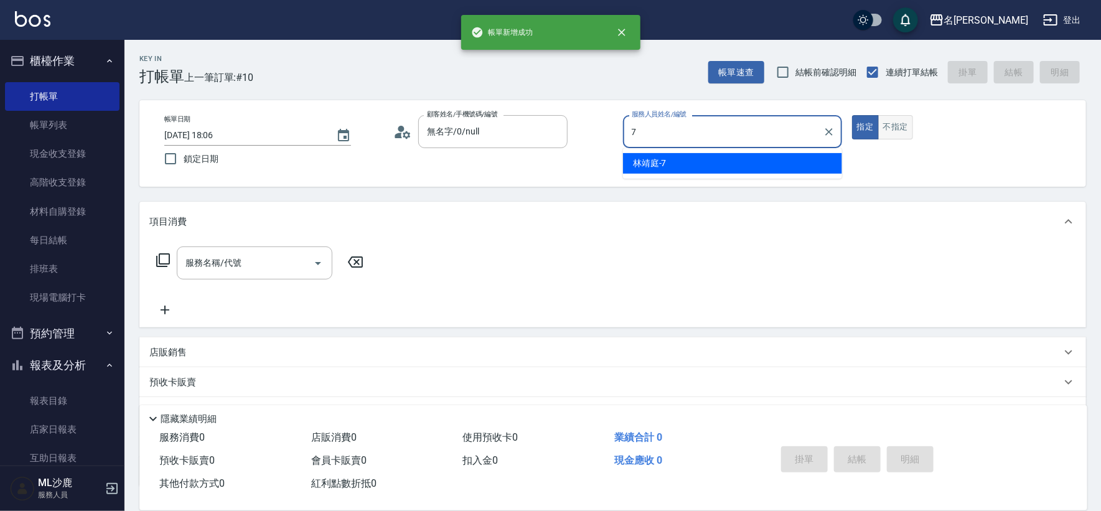
type input "[PERSON_NAME]-7"
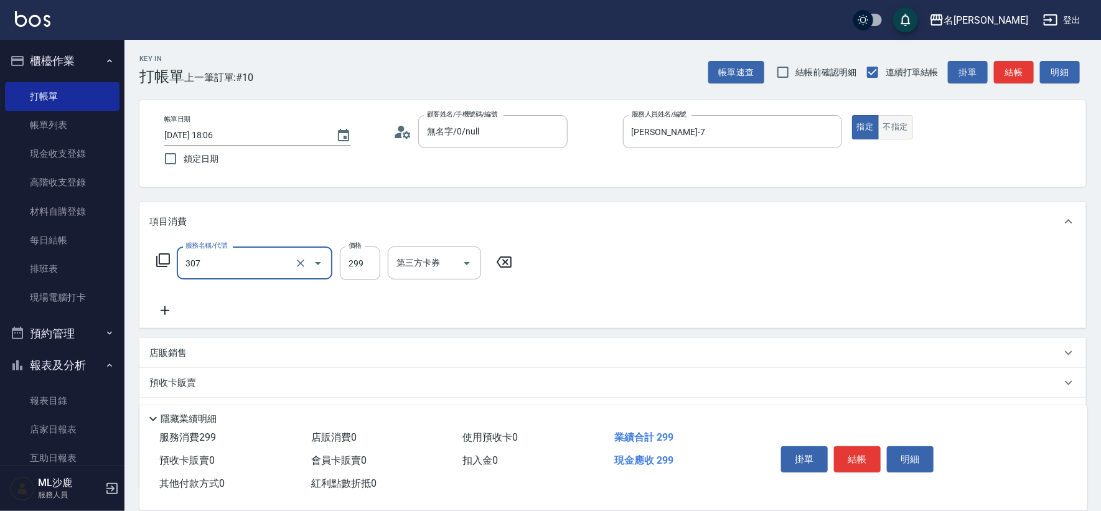
type input "剪髮(307)"
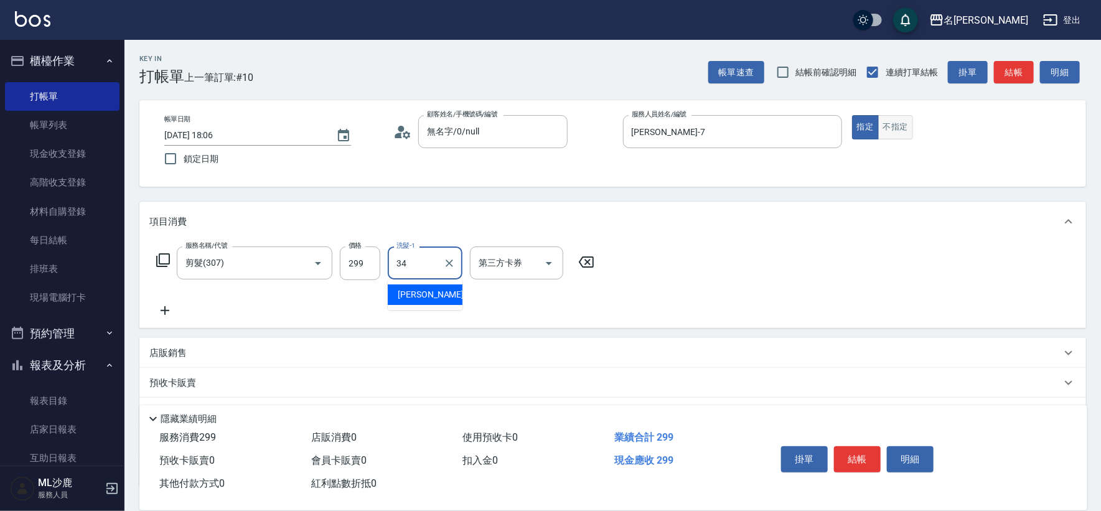
type input "[PERSON_NAME]-34"
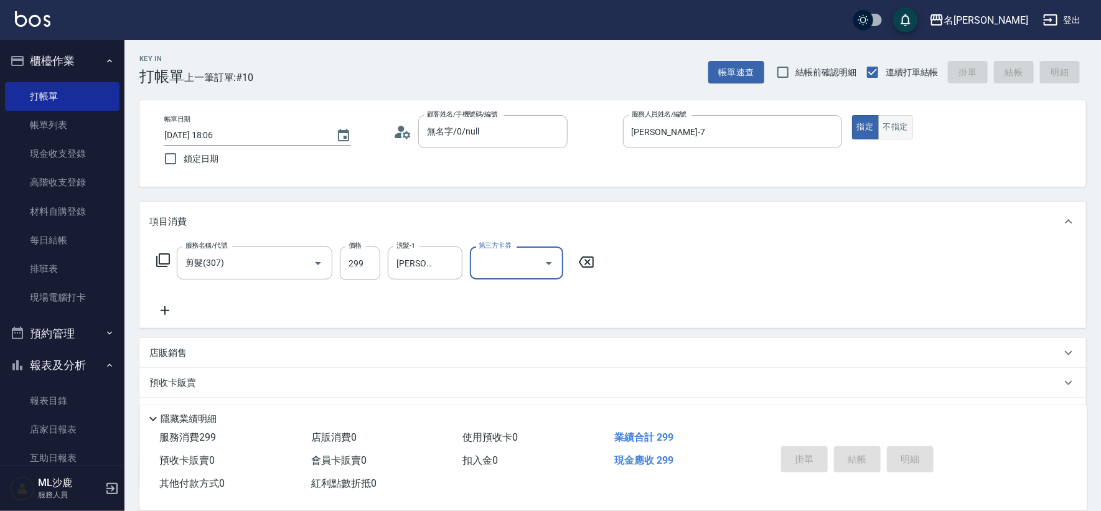
type input "[DATE] 18:07"
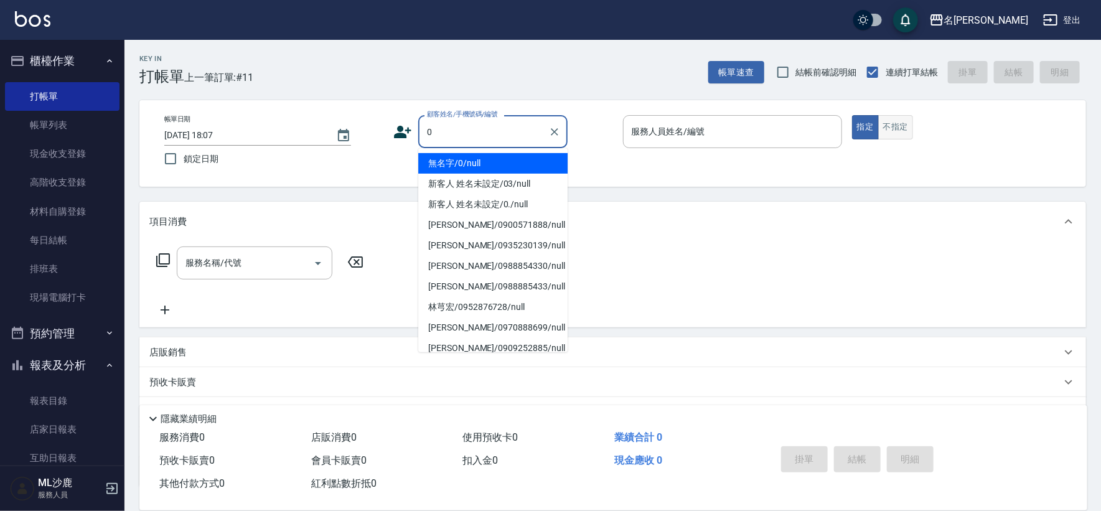
type input "無名字/0/null"
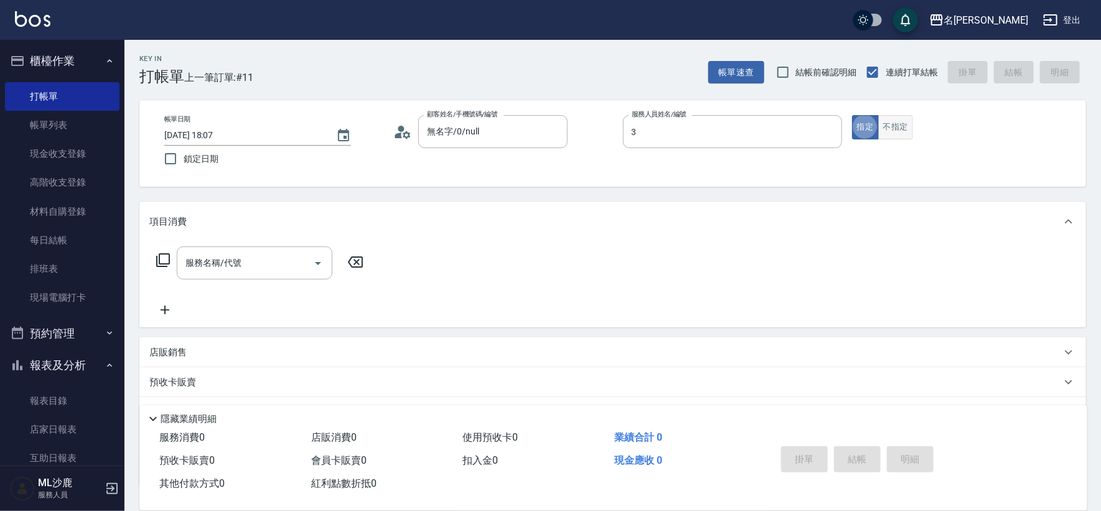
type input "[PERSON_NAME]-3"
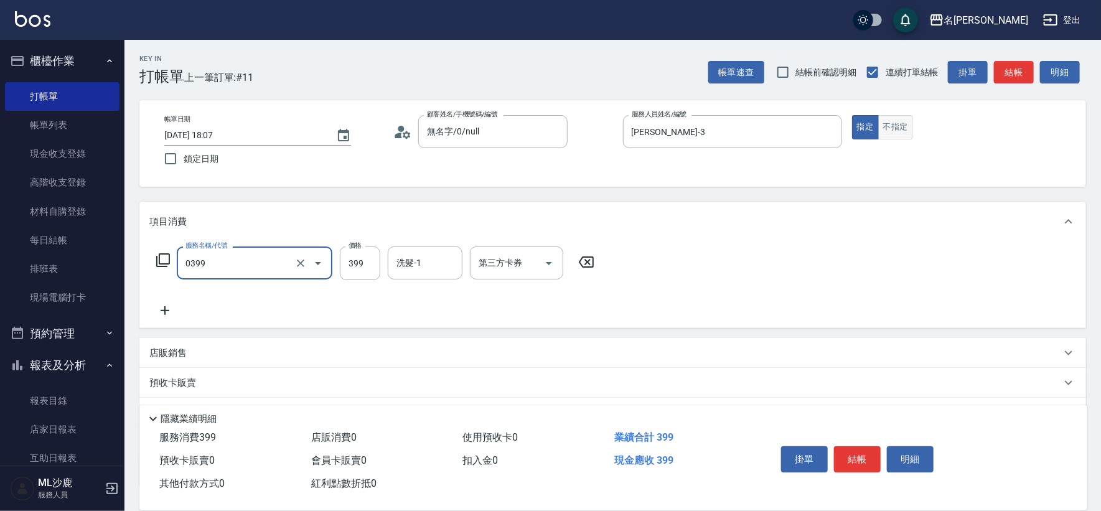
type input "海鹽399(0399)"
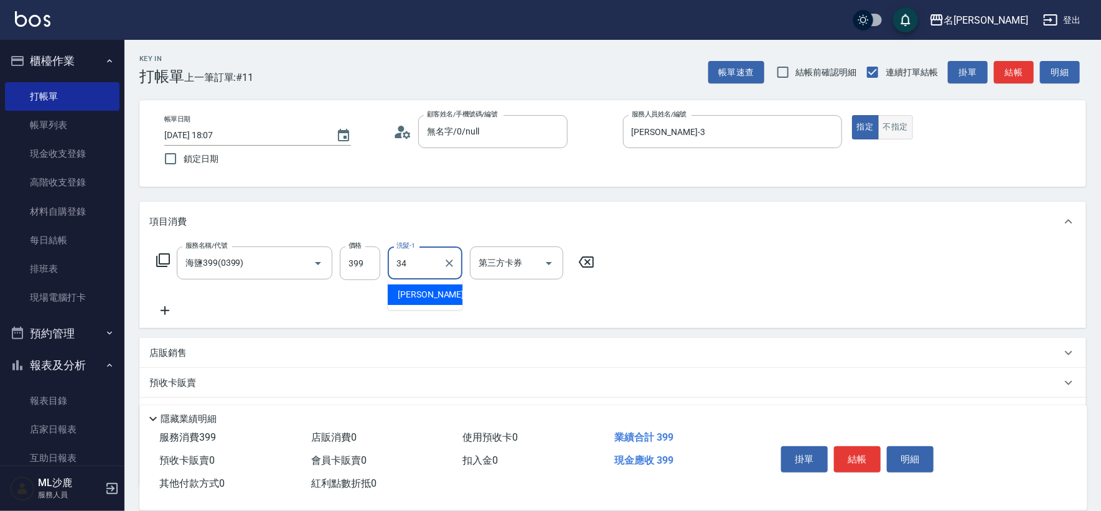
type input "[PERSON_NAME]-34"
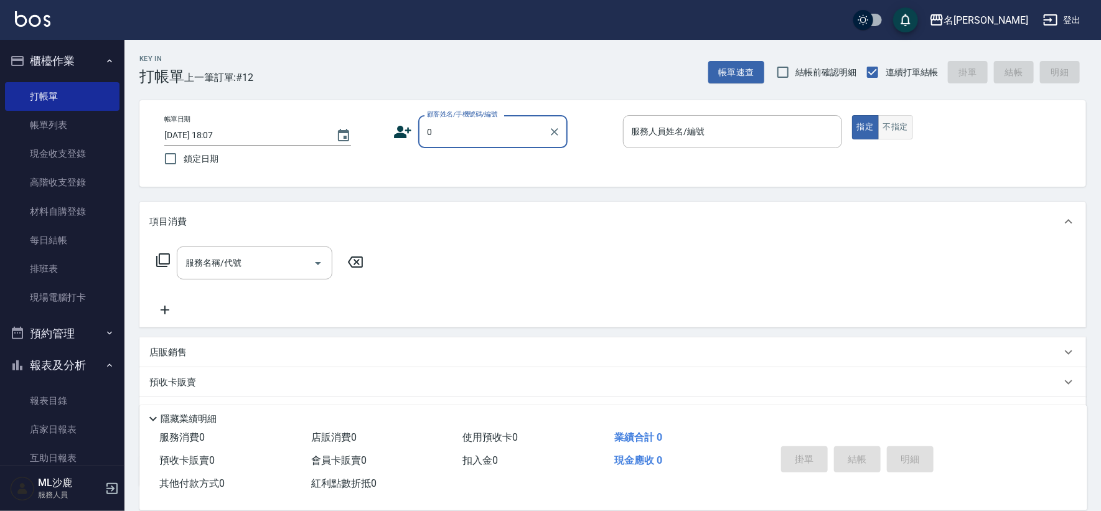
type input "無名字/0/null"
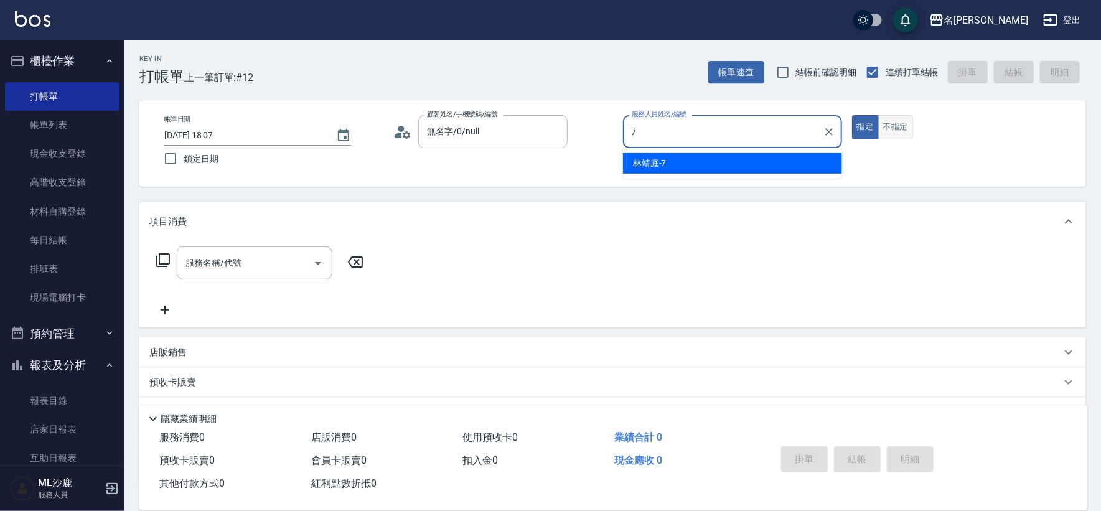
type input "[PERSON_NAME]-7"
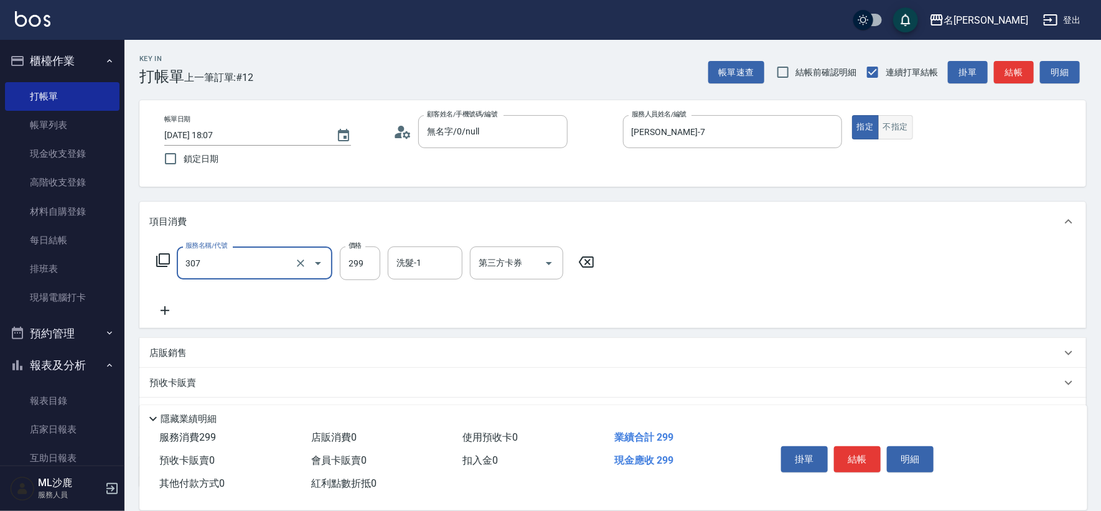
type input "剪髮(307)"
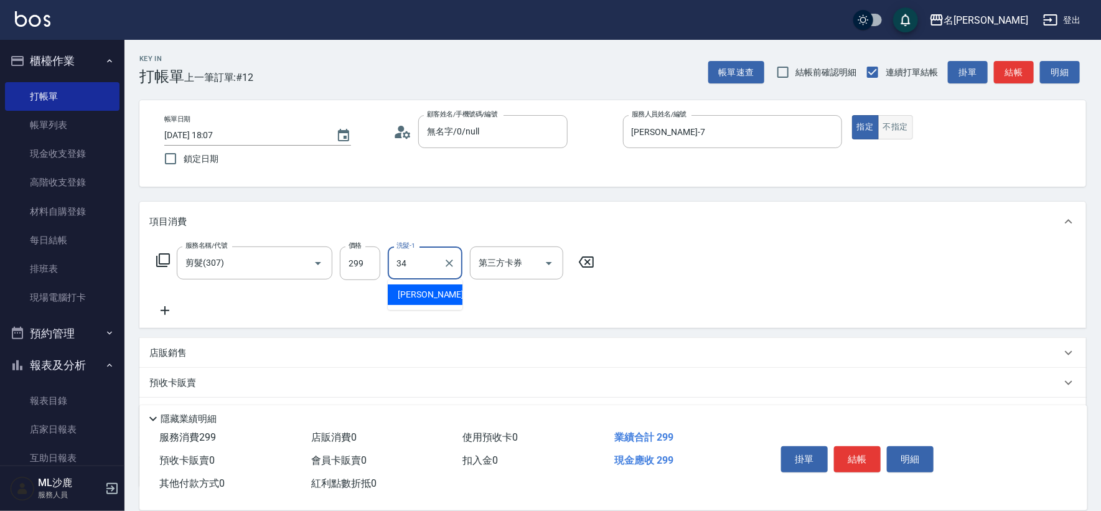
type input "[PERSON_NAME]-34"
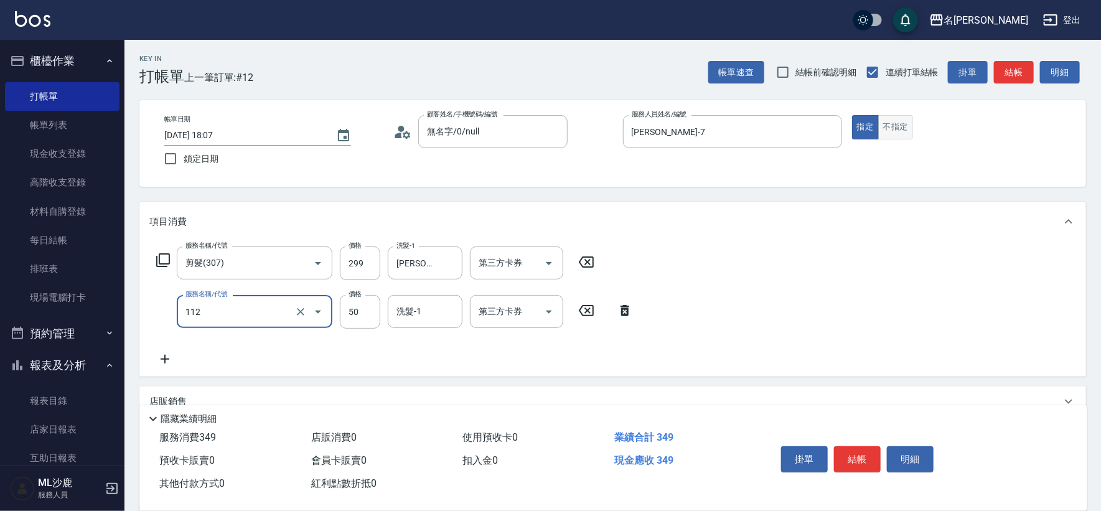
type input "精油50(112)"
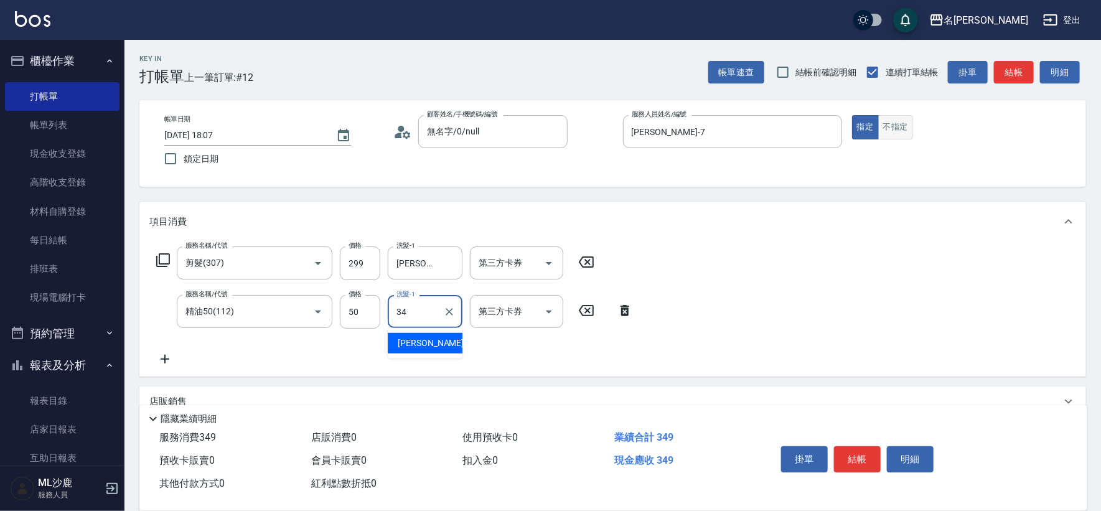
type input "[PERSON_NAME]-34"
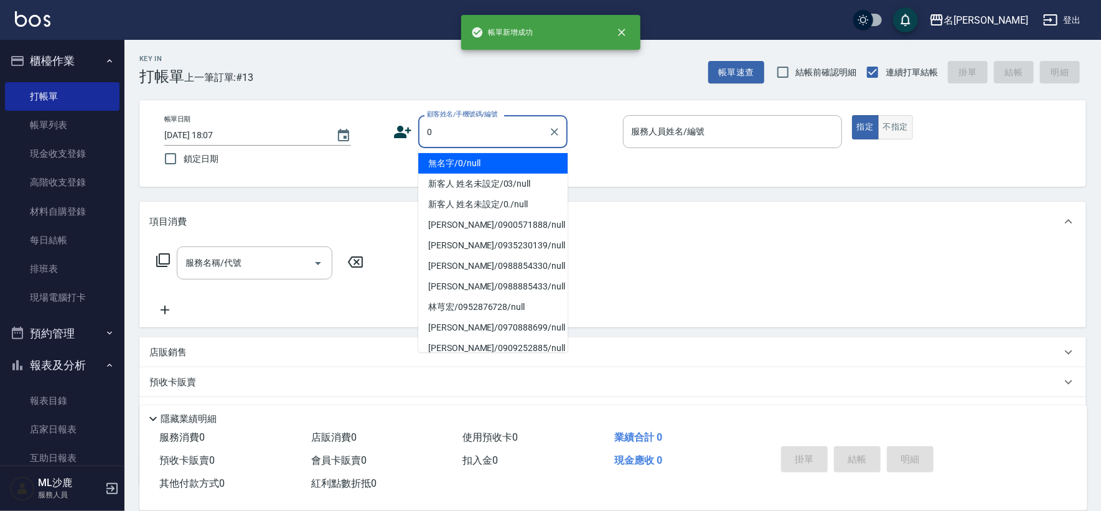
type input "無名字/0/null"
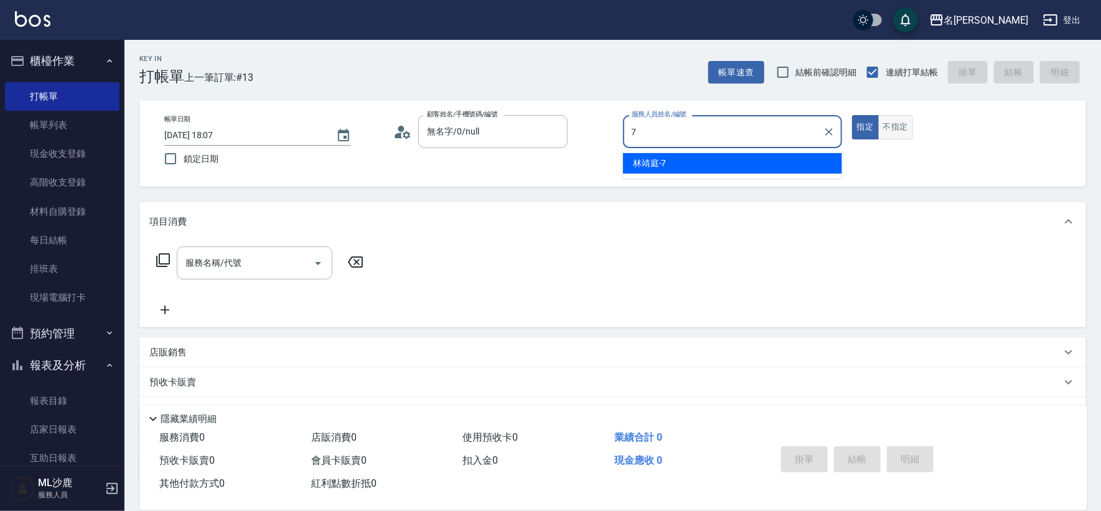
type input "[PERSON_NAME]-7"
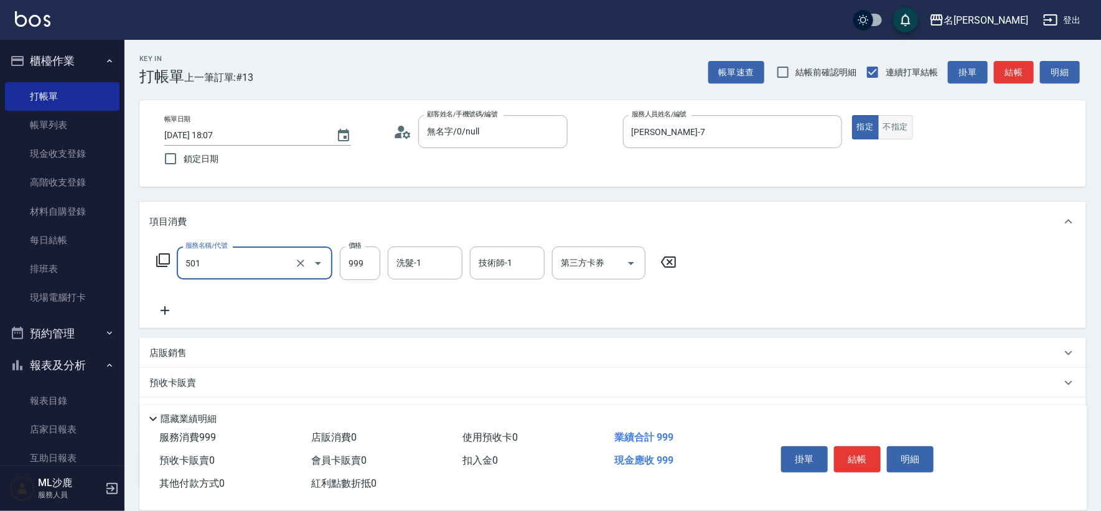
type input "染髮(501)"
type input "1600"
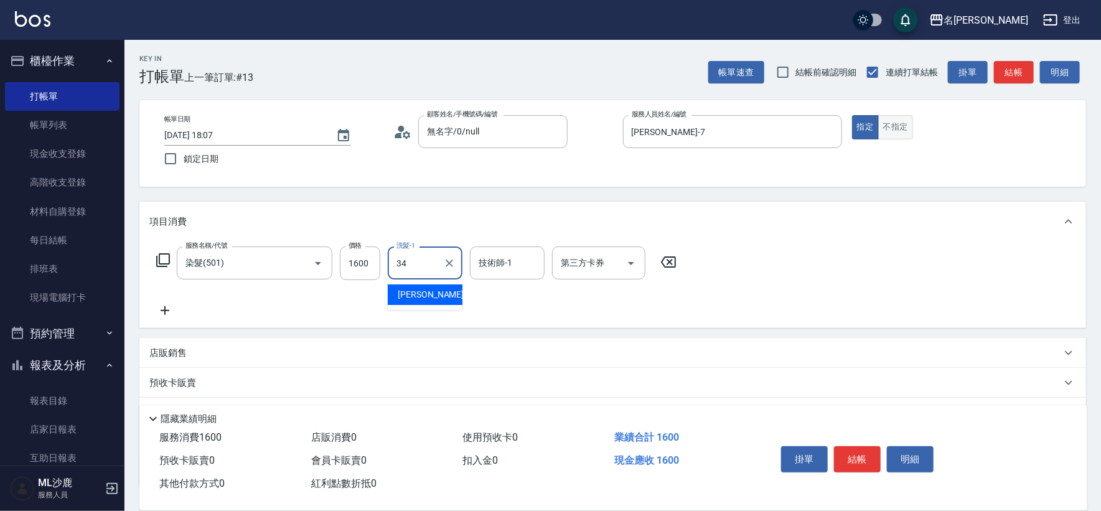
type input "[PERSON_NAME]-34"
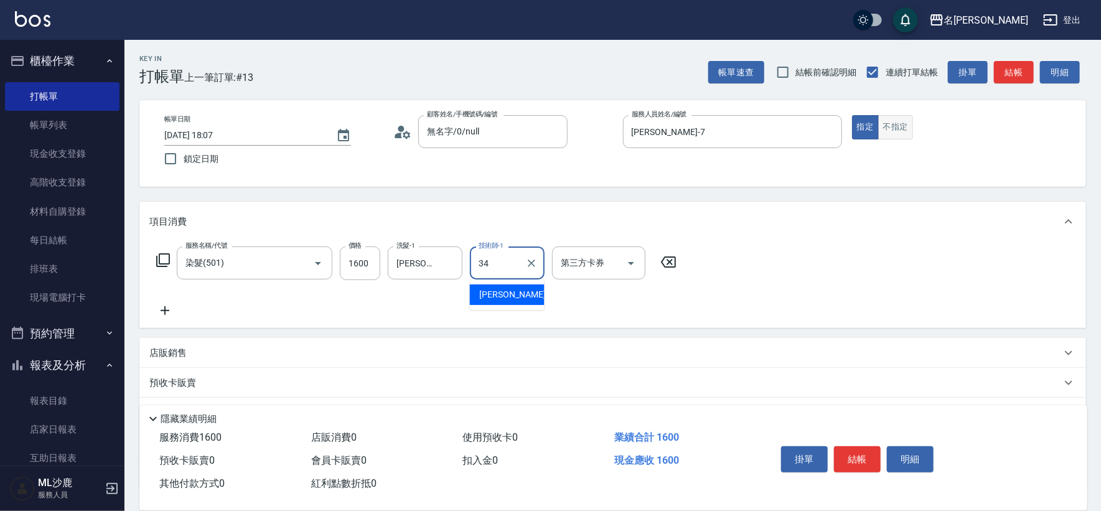
type input "[PERSON_NAME]-34"
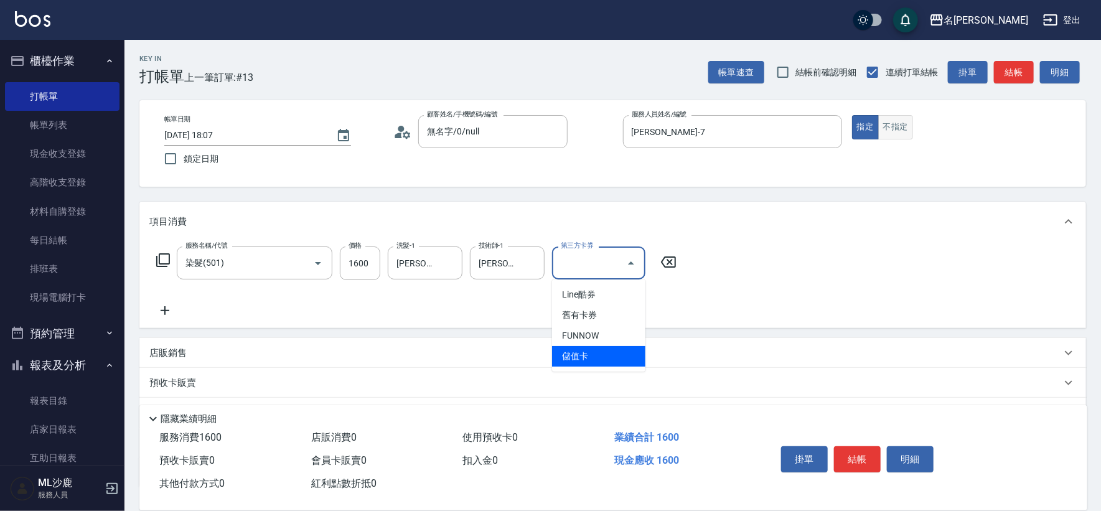
type input "儲值卡"
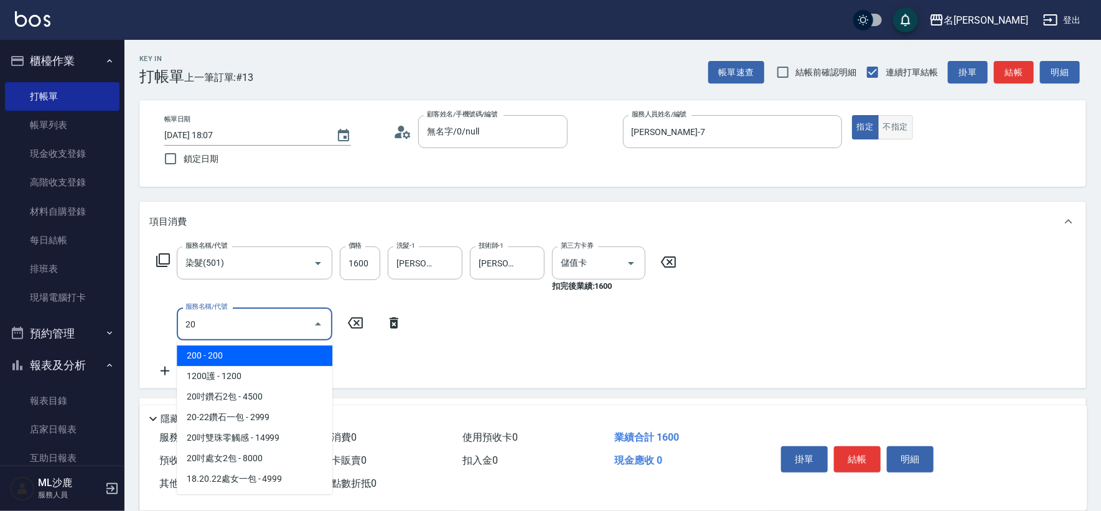
type input "2"
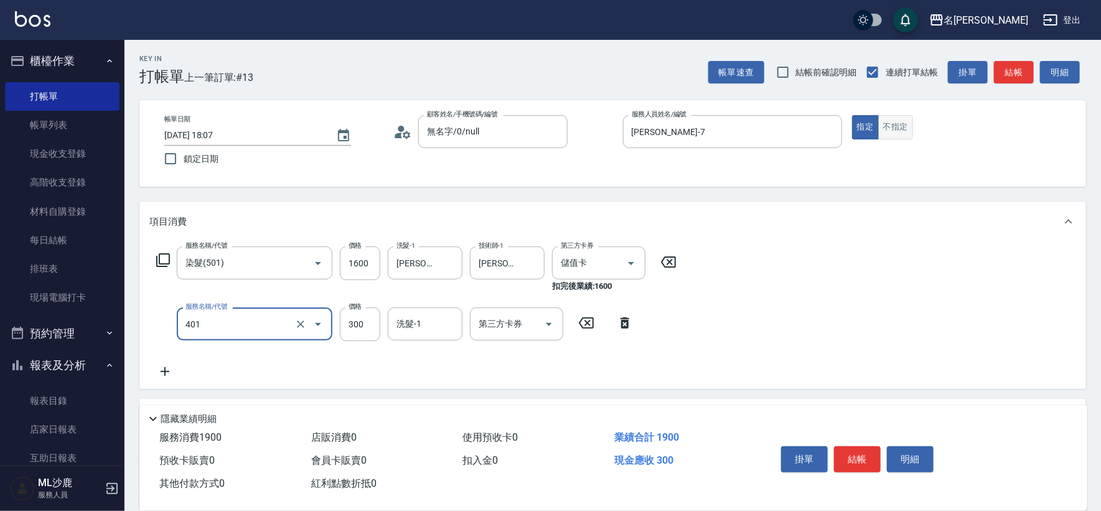
type input "300護(401)"
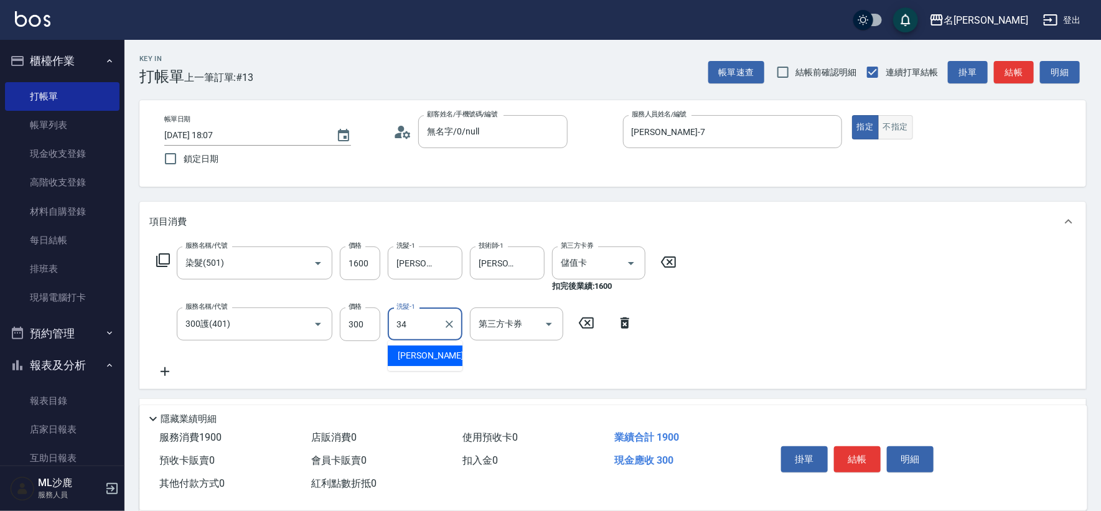
type input "[PERSON_NAME]-34"
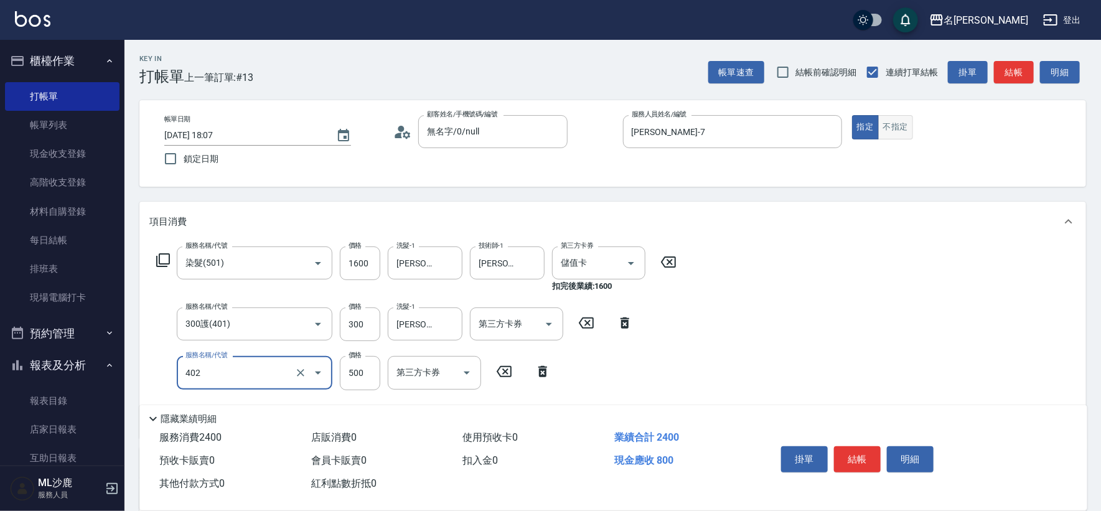
type input "500護(402)"
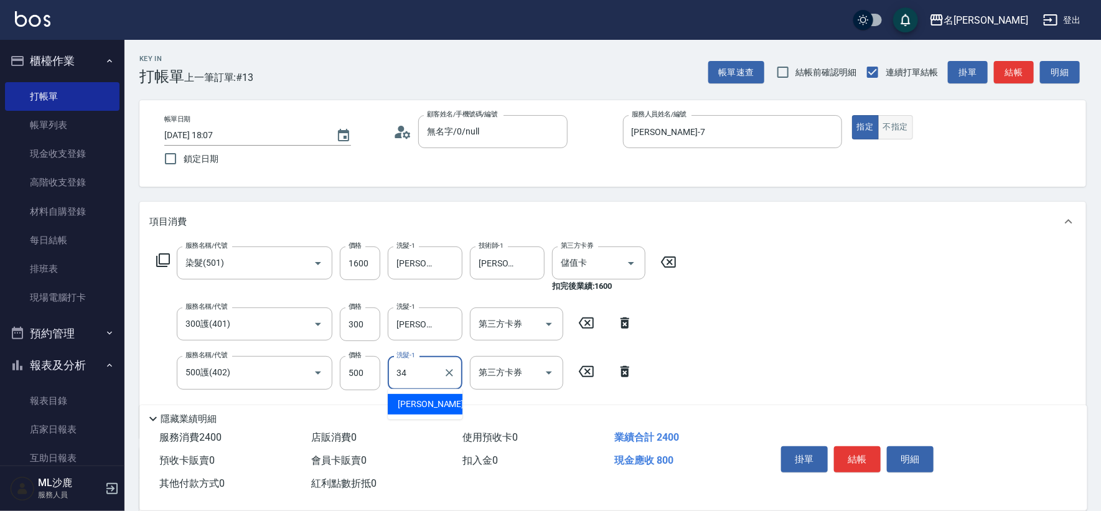
type input "[PERSON_NAME]-34"
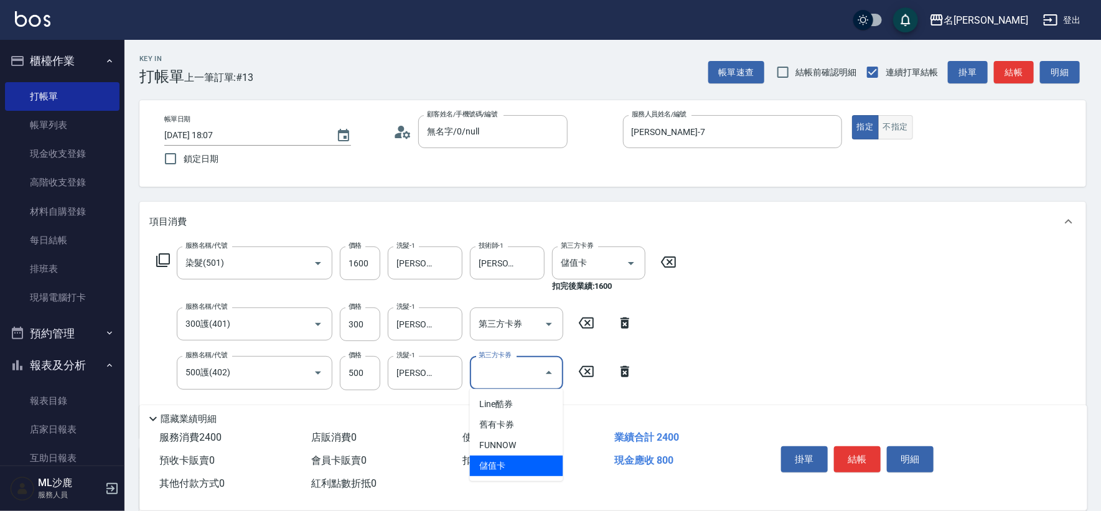
type input "儲值卡"
click at [496, 314] on input "第三方卡券" at bounding box center [508, 324] width 64 height 22
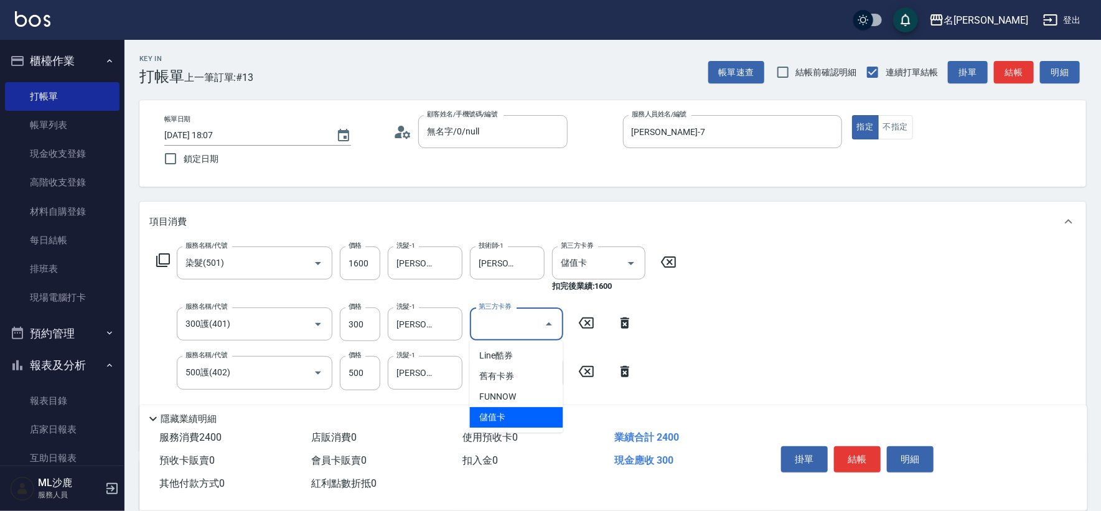
type input "儲值卡"
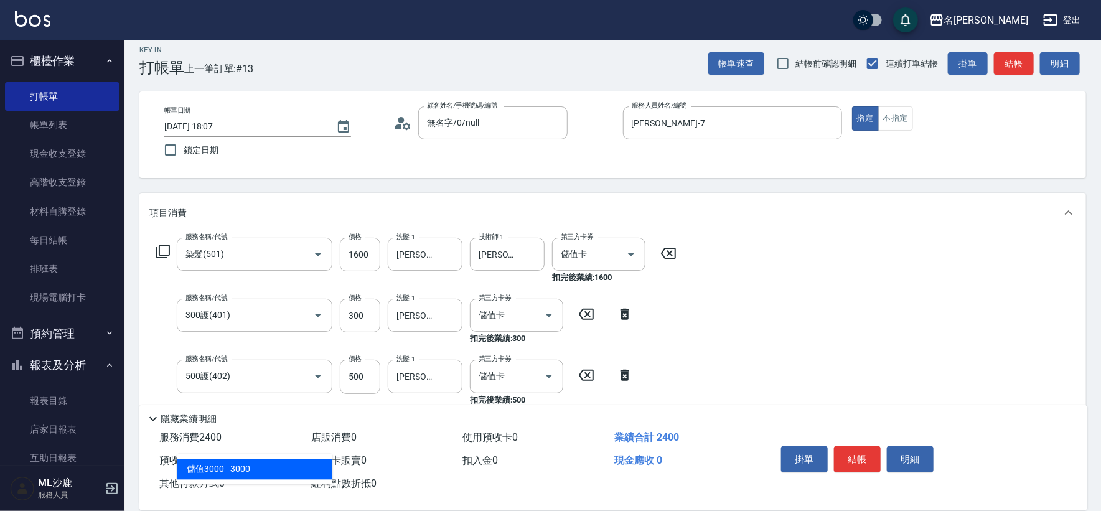
scroll to position [207, 0]
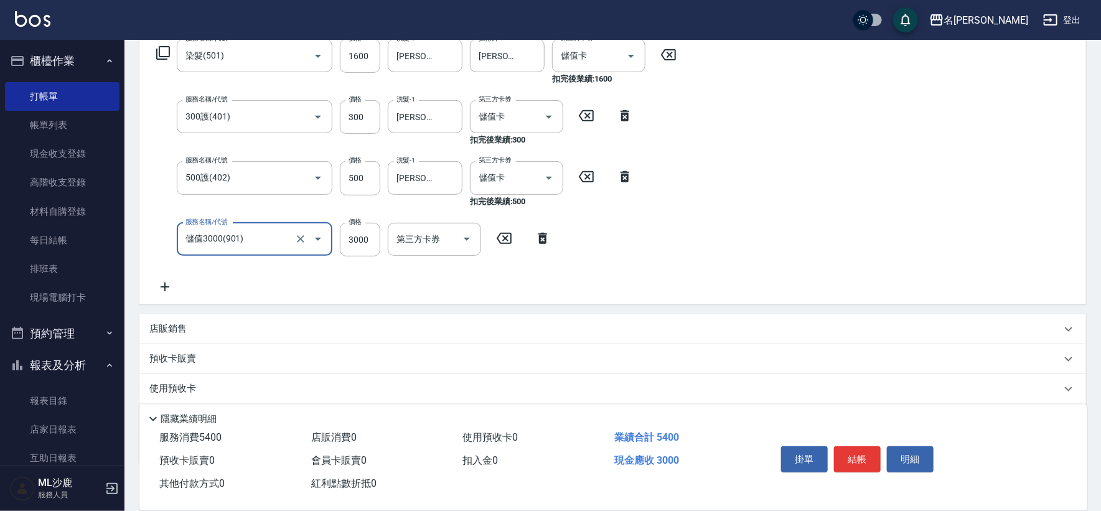
type input "儲值3000(901)"
type input "449"
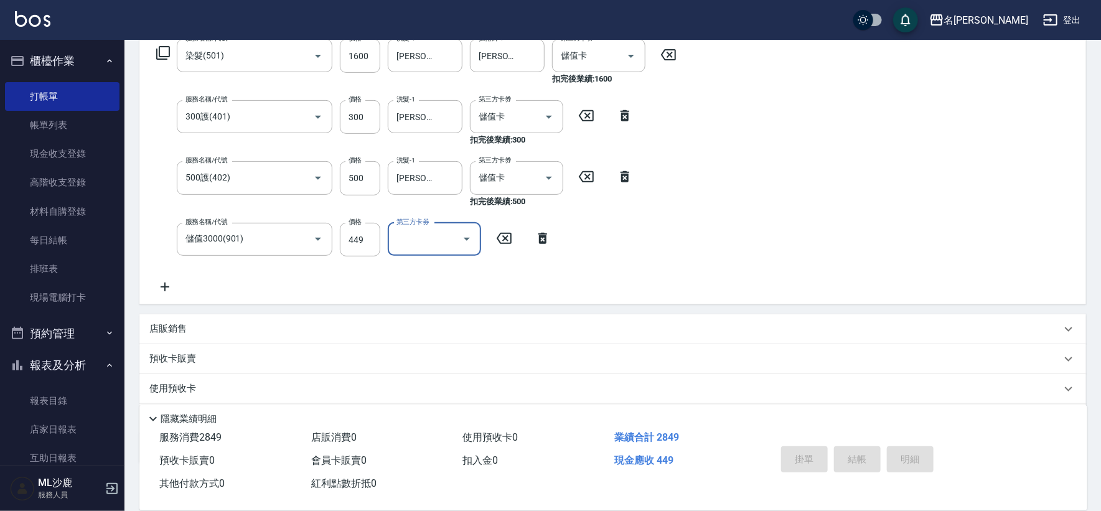
type input "[DATE] 18:08"
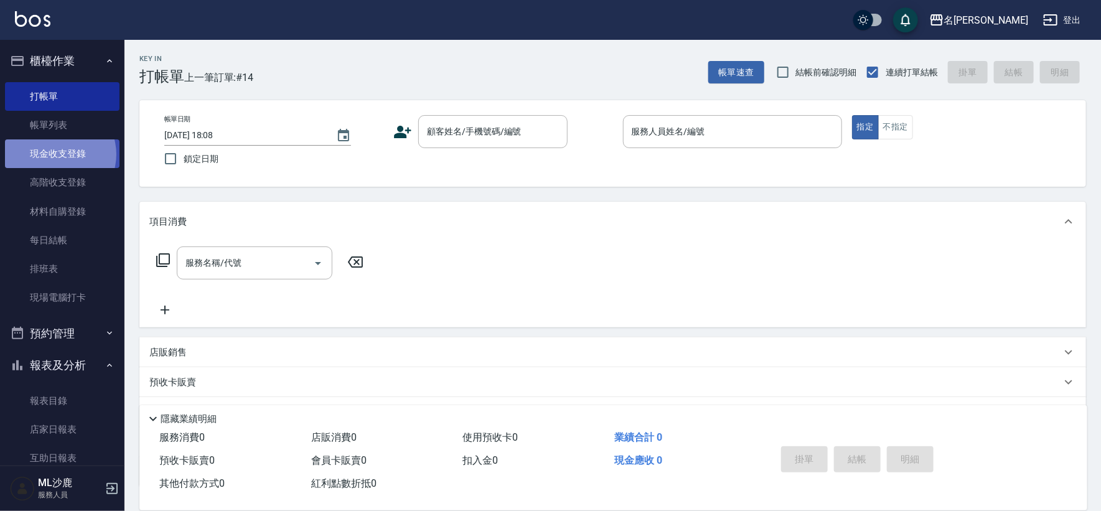
click at [57, 154] on link "現金收支登錄" at bounding box center [62, 153] width 115 height 29
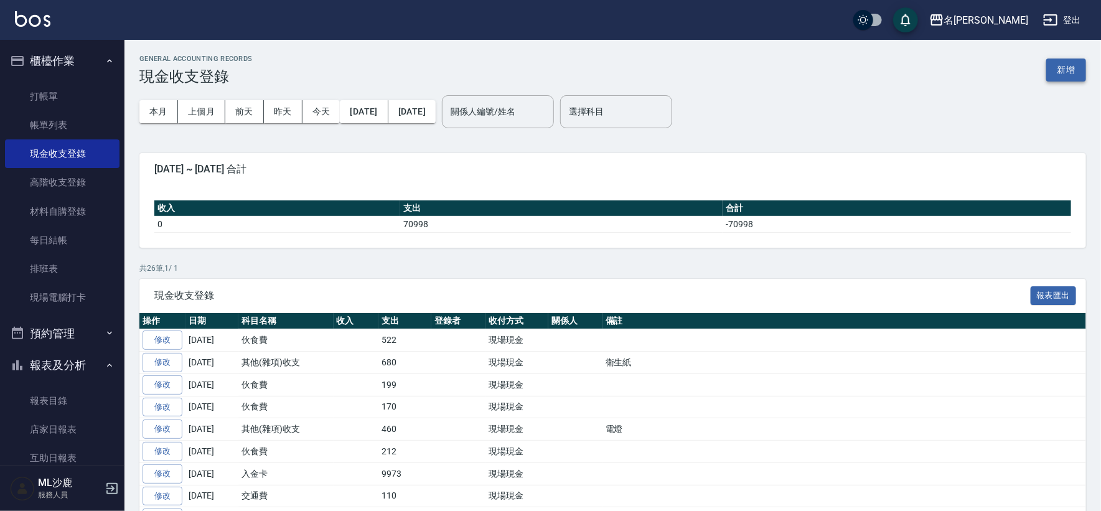
click at [1066, 72] on button "新增" at bounding box center [1067, 70] width 40 height 23
click at [1066, 72] on div "GENERAL ACCOUNTING RECORDS 現金收支登錄 新增 本月 上個月 [DATE] [DATE] [DATE] [DATE] [DATE] …" at bounding box center [550, 478] width 1101 height 957
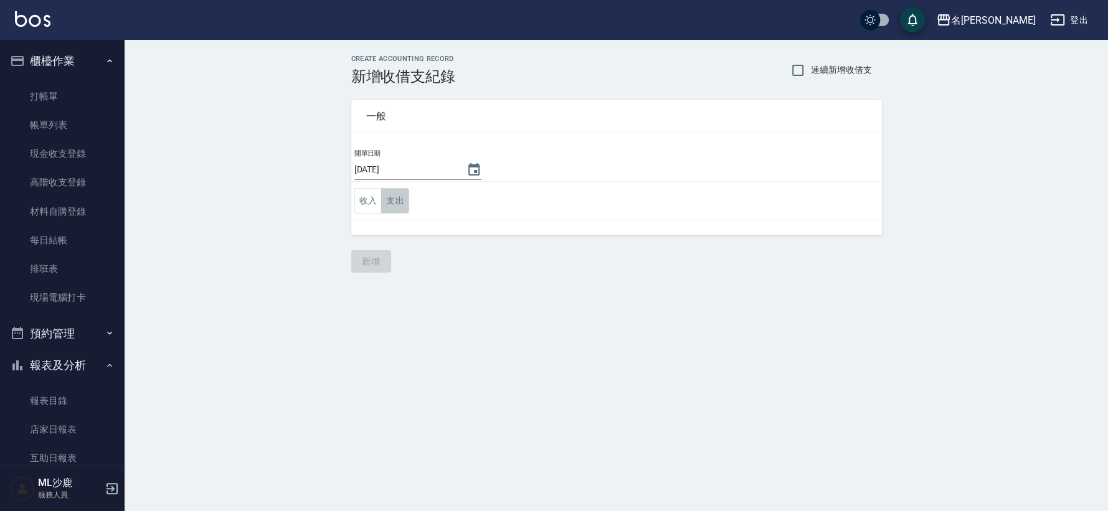
click at [387, 202] on button "支出" at bounding box center [395, 201] width 28 height 26
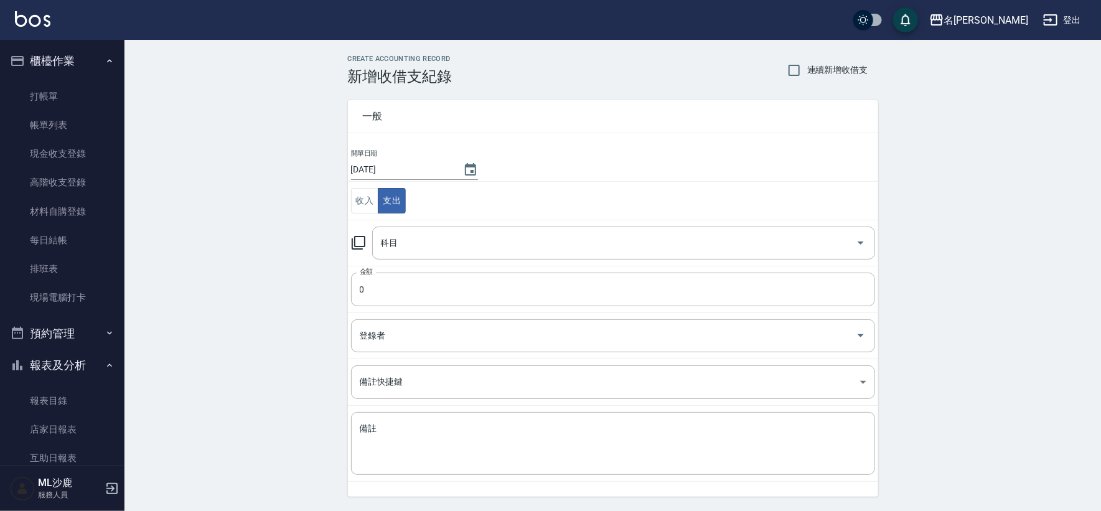
click at [439, 224] on td "科目 科目" at bounding box center [613, 243] width 530 height 46
click at [439, 237] on input "科目" at bounding box center [614, 243] width 473 height 22
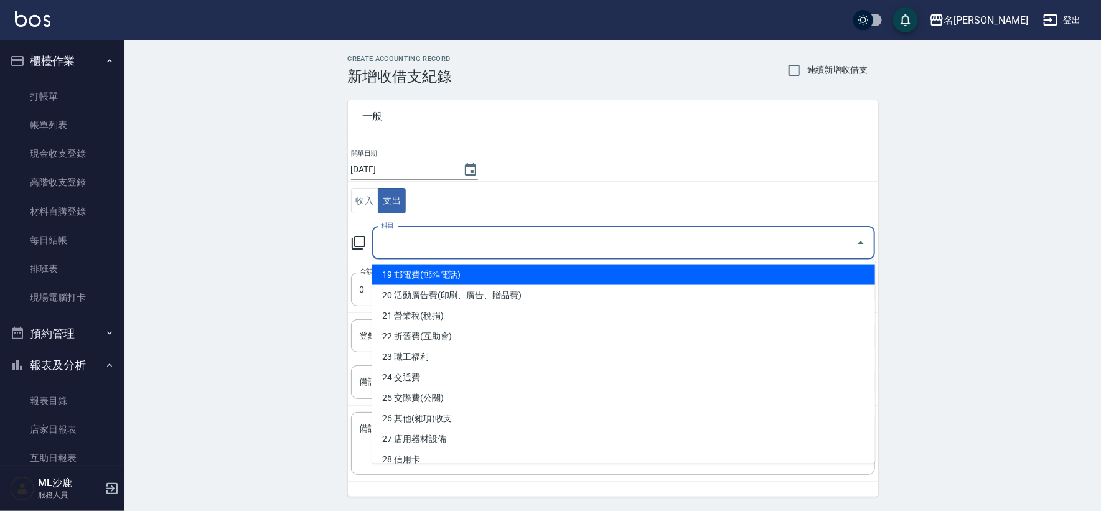
scroll to position [415, 0]
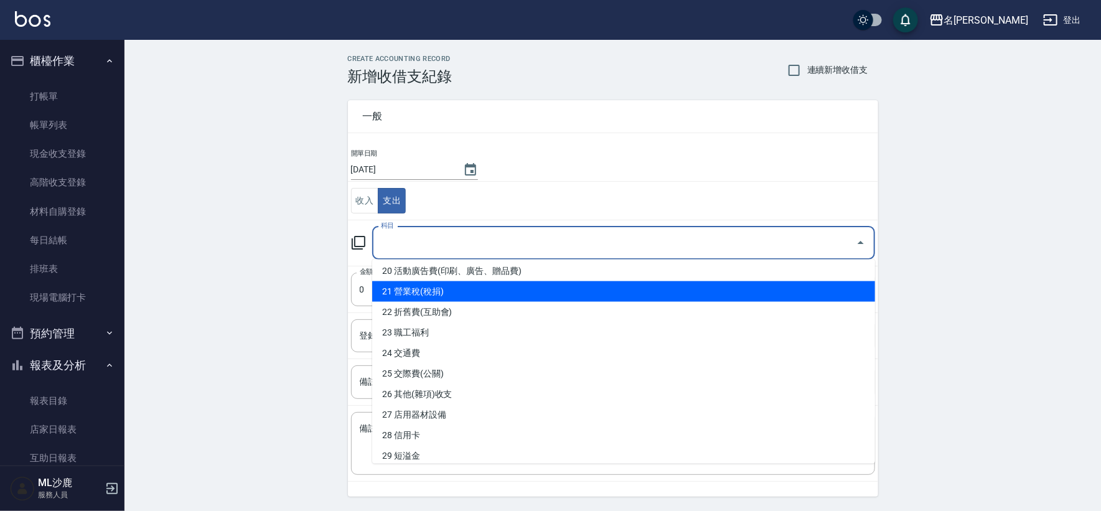
click at [453, 286] on li "21 營業稅(稅捐)" at bounding box center [623, 291] width 503 height 21
type input "21 營業稅(稅捐)"
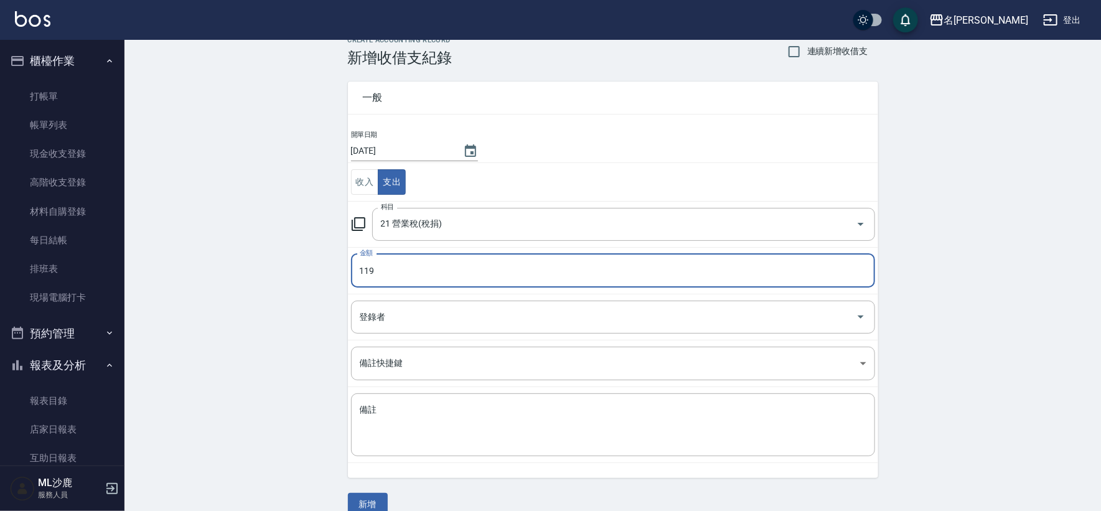
scroll to position [37, 0]
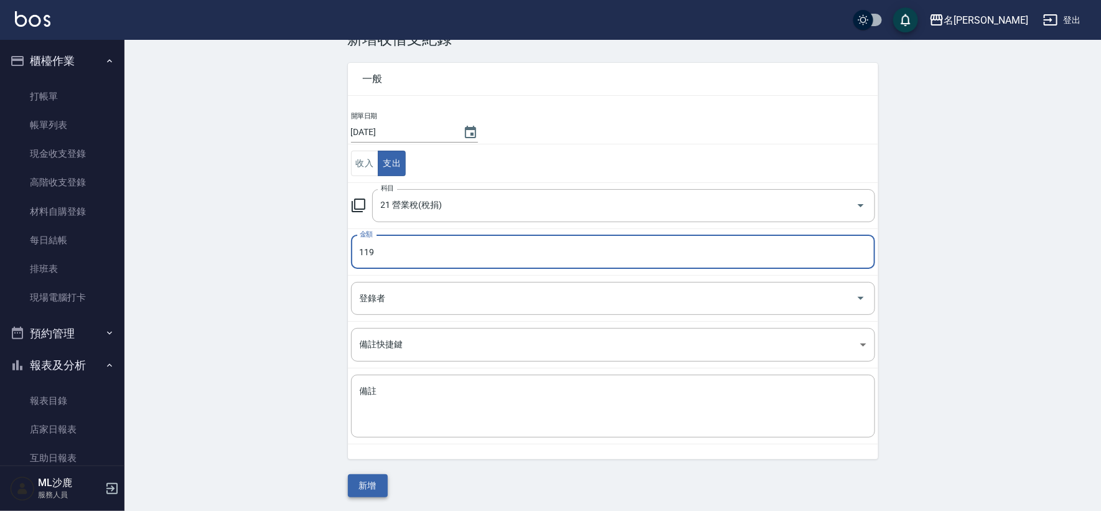
type input "119"
click at [361, 489] on button "新增" at bounding box center [368, 485] width 40 height 23
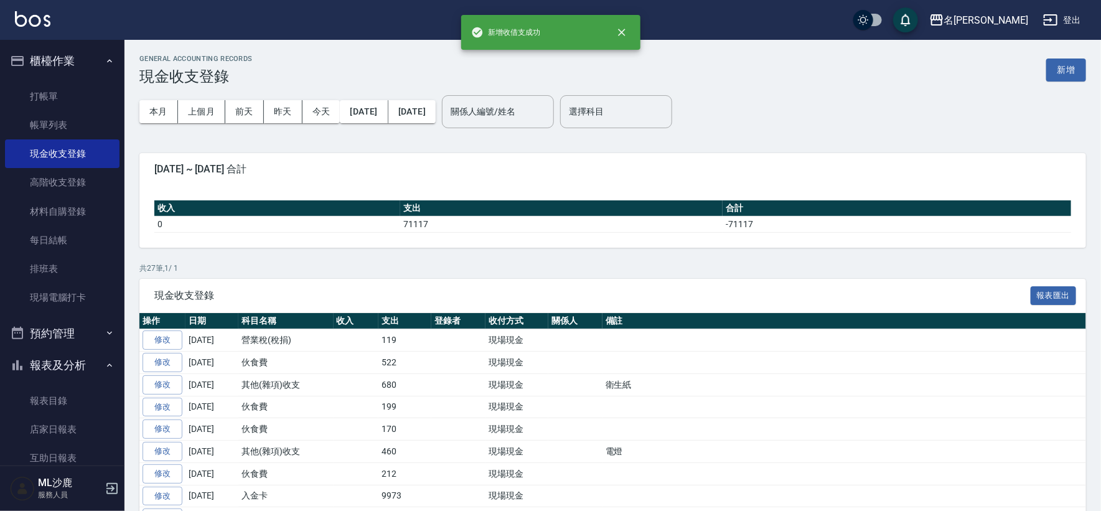
scroll to position [207, 0]
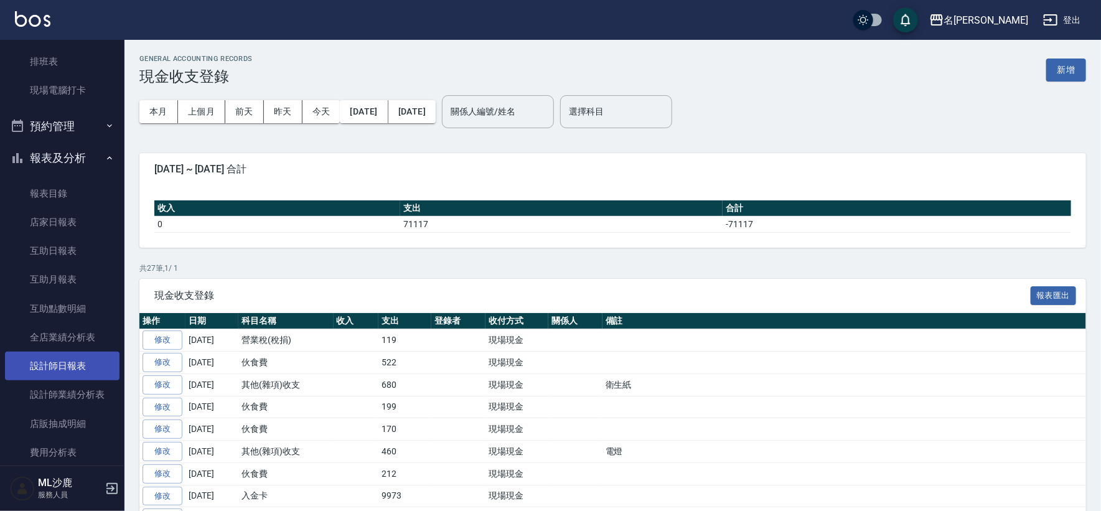
click at [77, 359] on link "設計師日報表" at bounding box center [62, 366] width 115 height 29
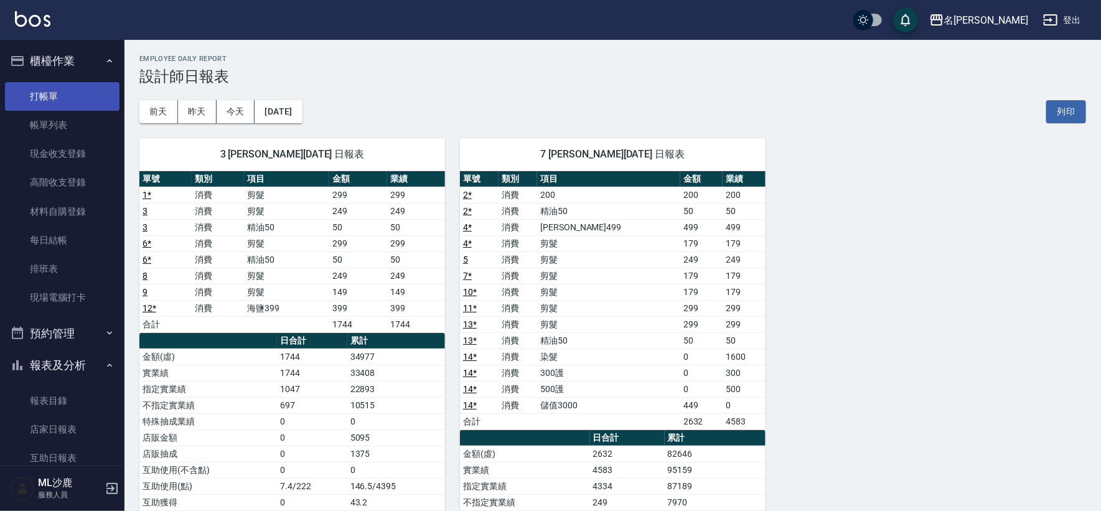
click at [68, 98] on link "打帳單" at bounding box center [62, 96] width 115 height 29
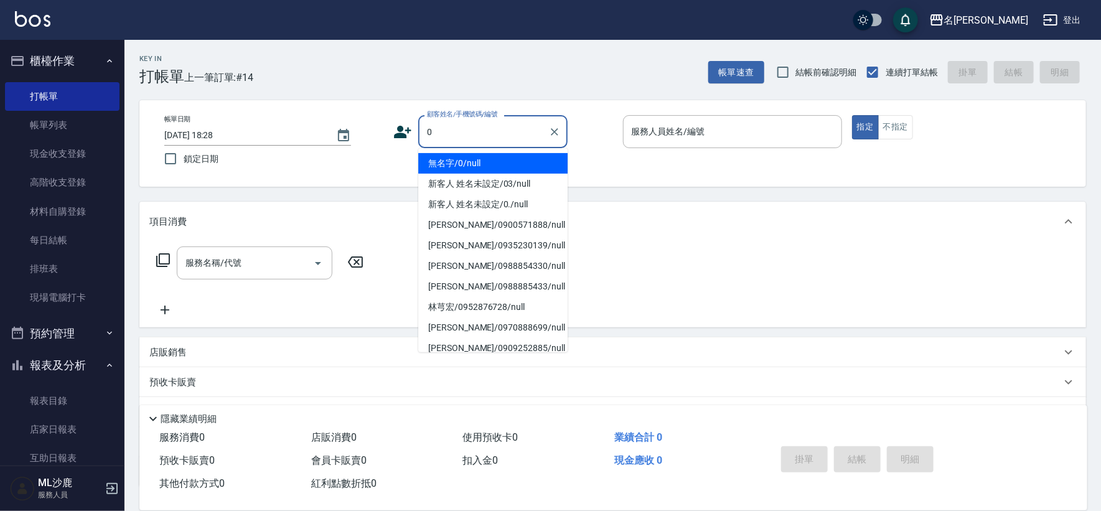
type input "無名字/0/null"
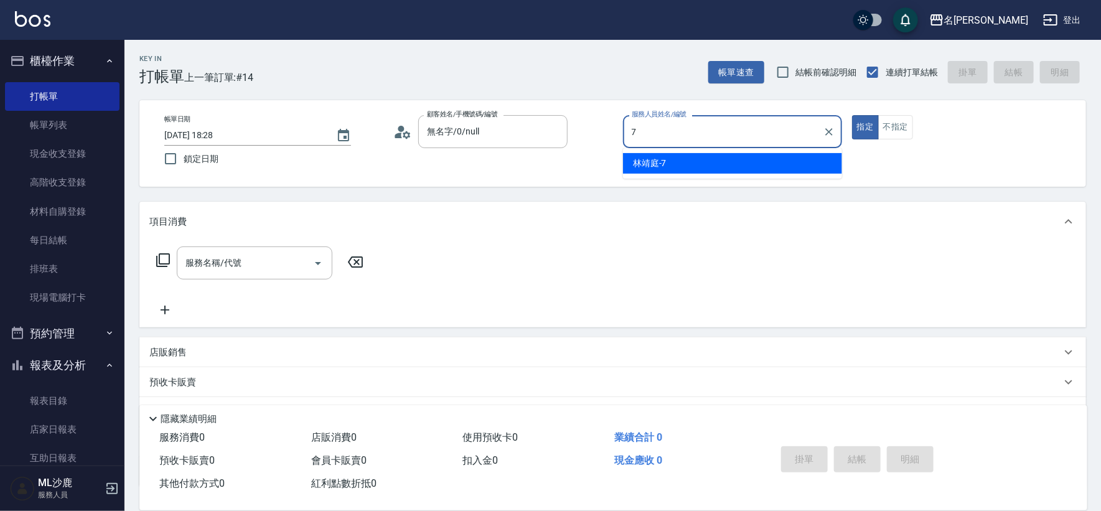
type input "[PERSON_NAME]-7"
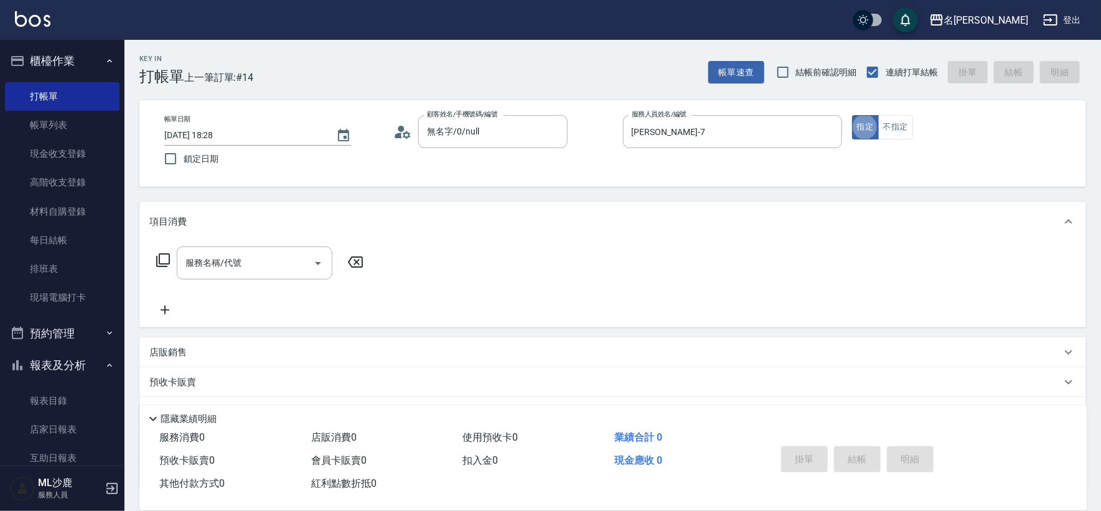
type button "true"
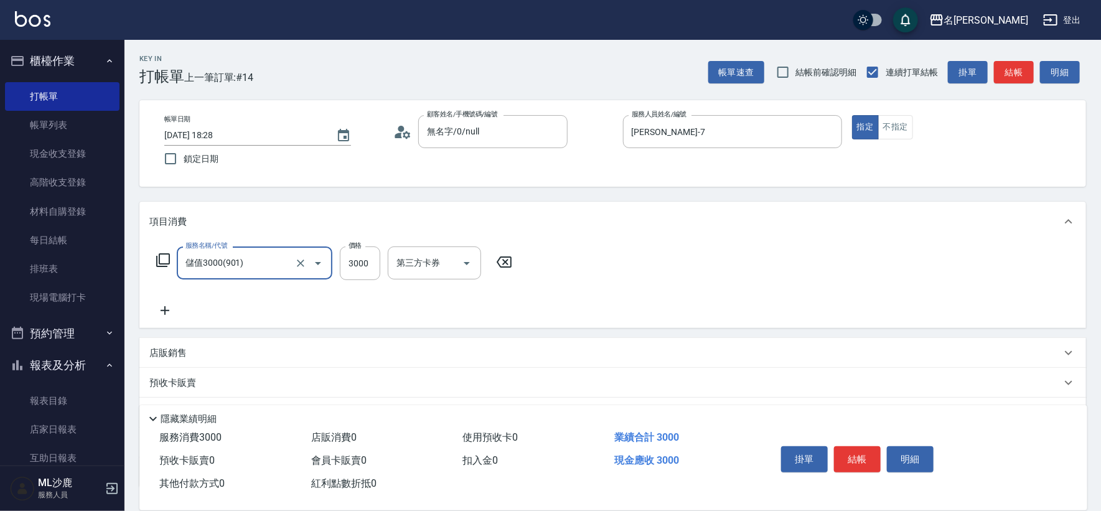
type input "儲值3000(901)"
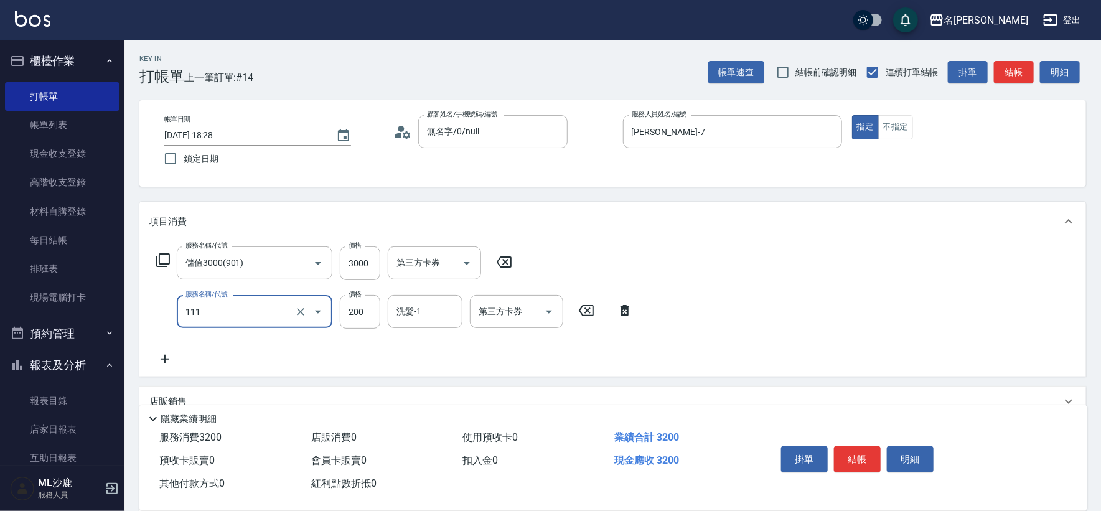
type input "200(111)"
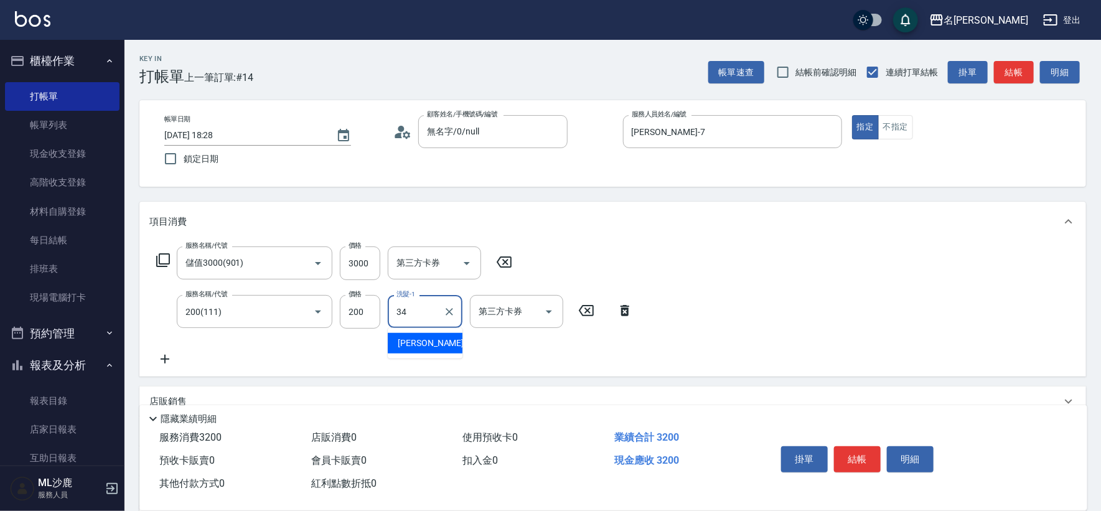
type input "[PERSON_NAME]-34"
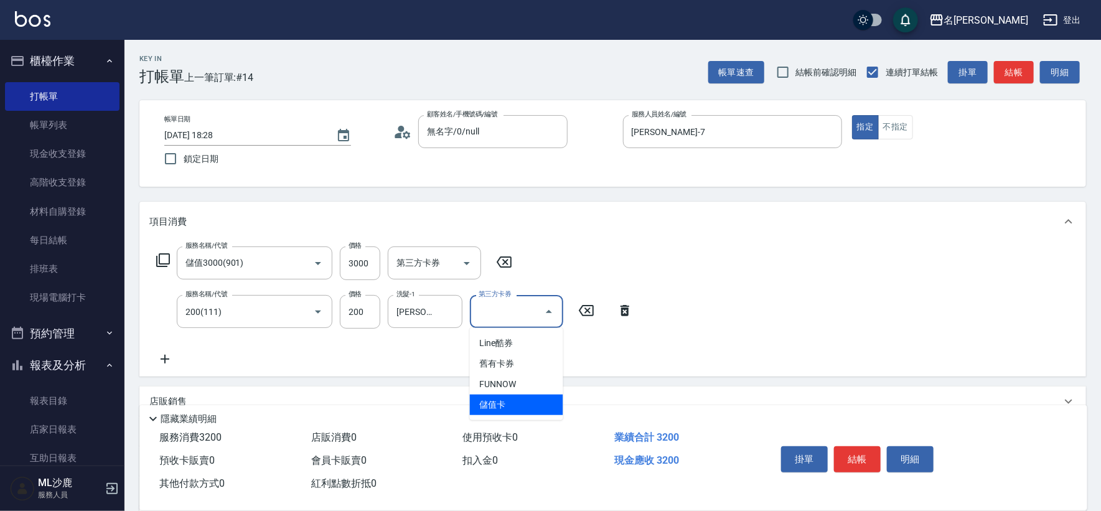
type input "儲值卡"
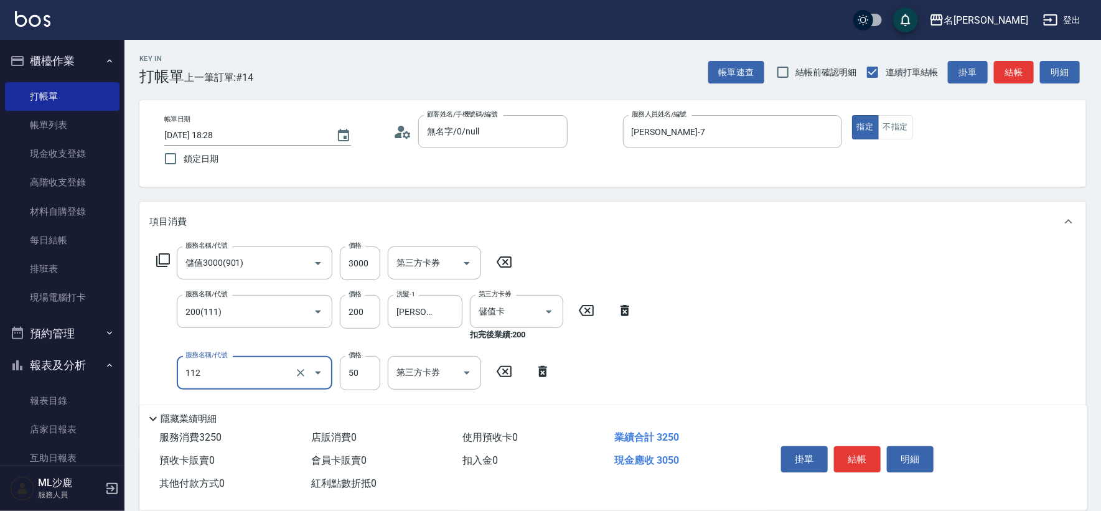
type input "精油50(112)"
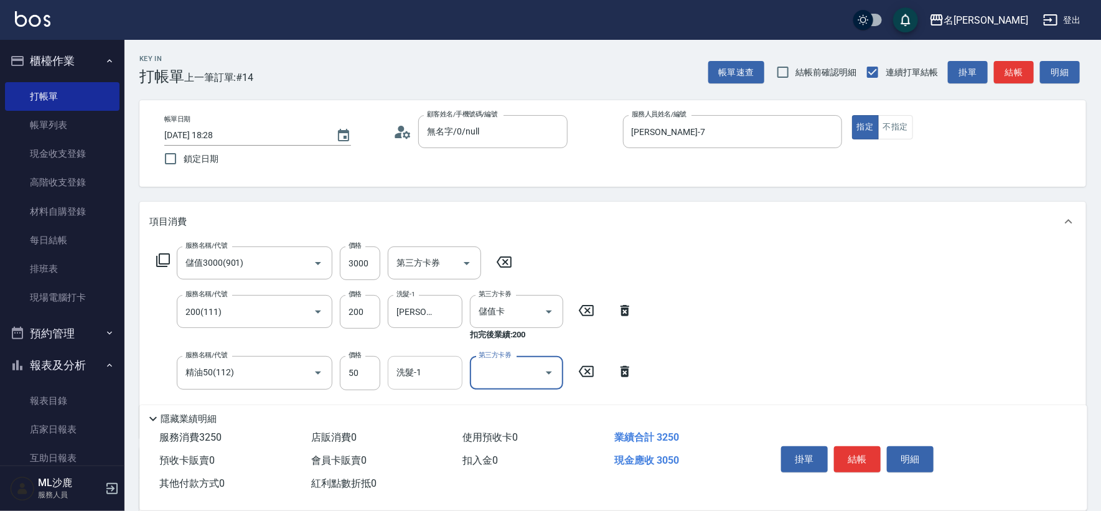
click at [413, 368] on input "洗髮-1" at bounding box center [426, 373] width 64 height 22
type input "[PERSON_NAME]-34"
click at [525, 373] on input "第三方卡券" at bounding box center [508, 373] width 64 height 22
type input "儲值卡"
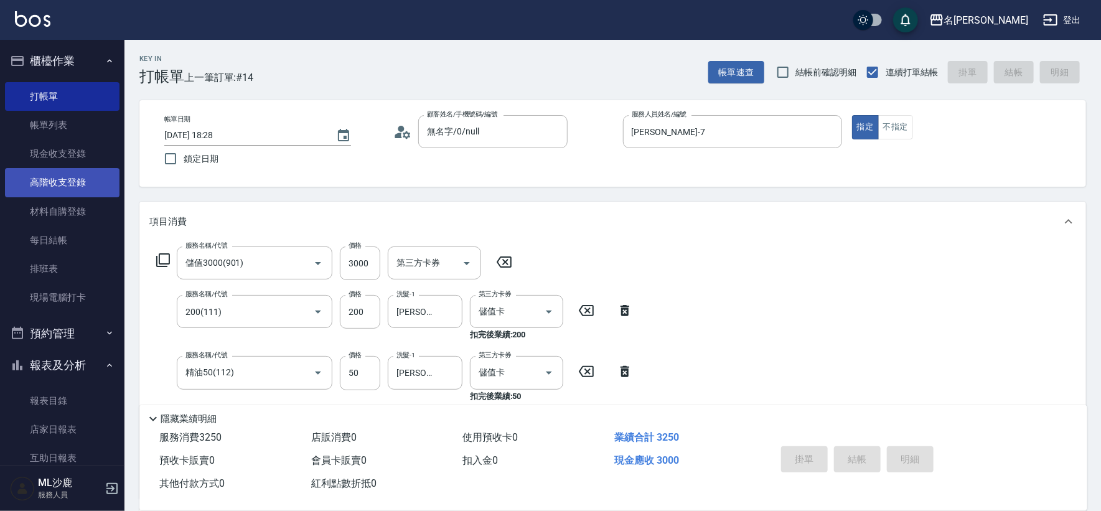
type input "[DATE] 18:29"
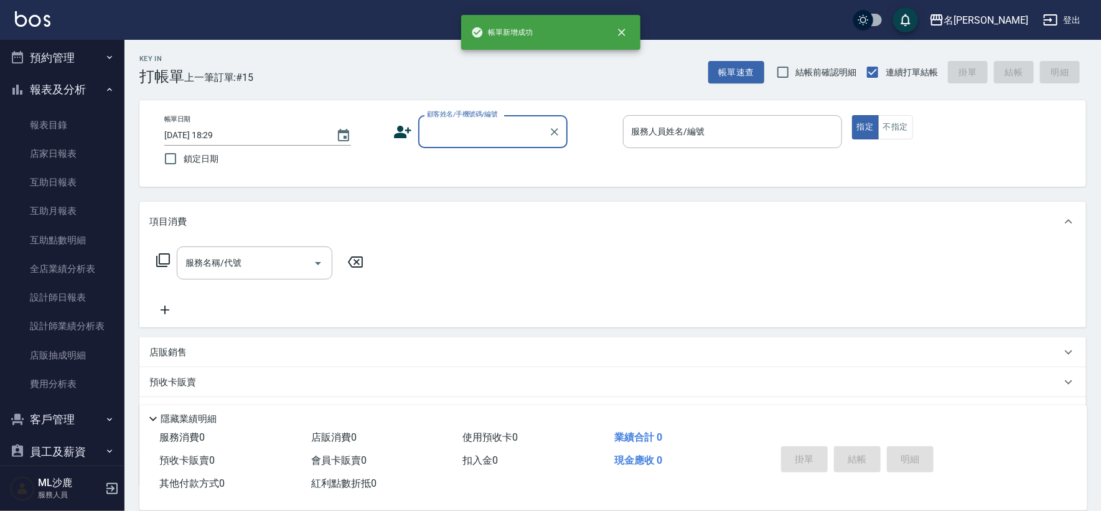
scroll to position [324, 0]
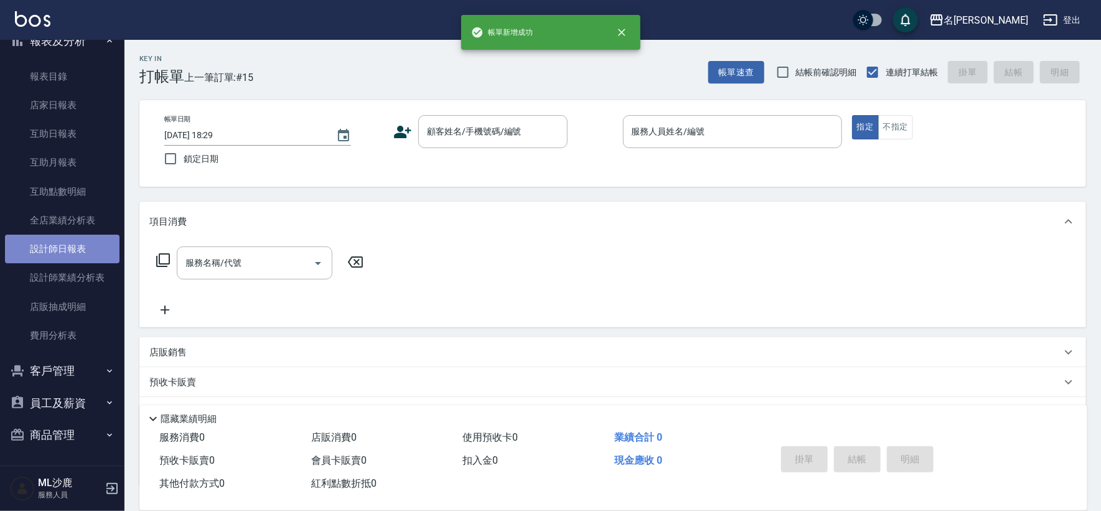
click at [70, 243] on link "設計師日報表" at bounding box center [62, 249] width 115 height 29
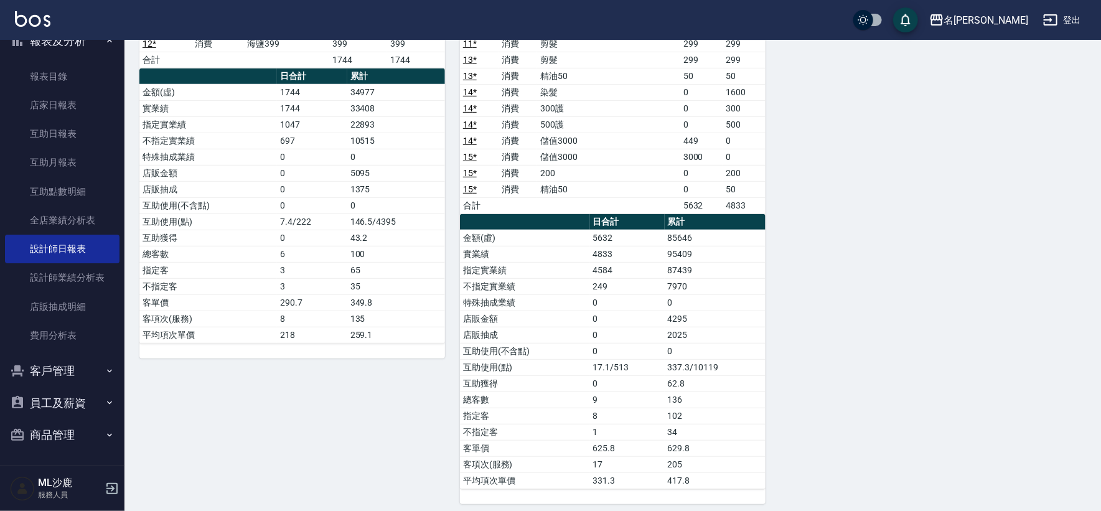
scroll to position [270, 0]
